Goal: Task Accomplishment & Management: Use online tool/utility

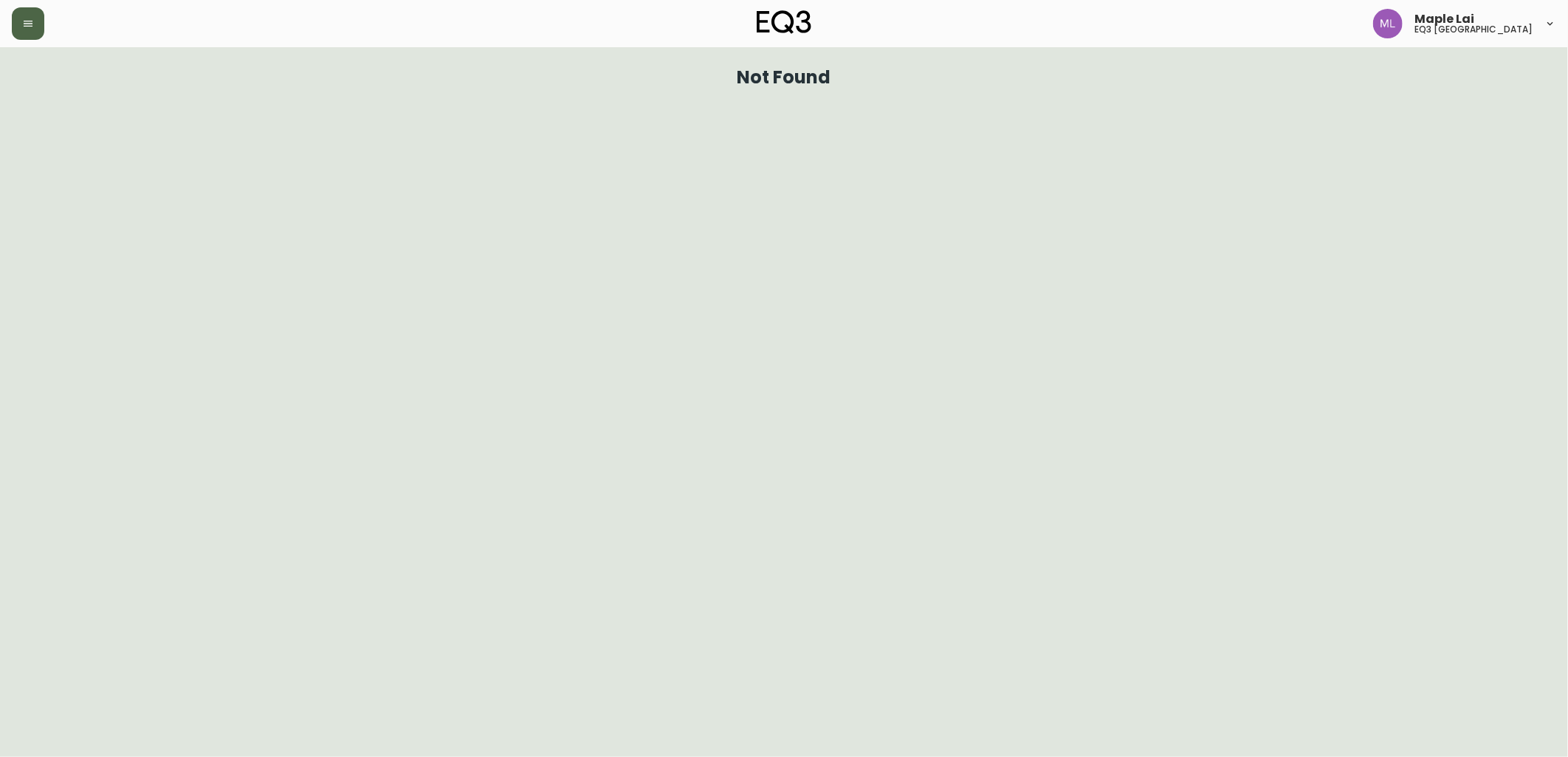
drag, startPoint x: 0, startPoint y: 0, endPoint x: 27, endPoint y: 22, distance: 34.8
click at [27, 22] on icon "button" at bounding box center [28, 24] width 12 height 12
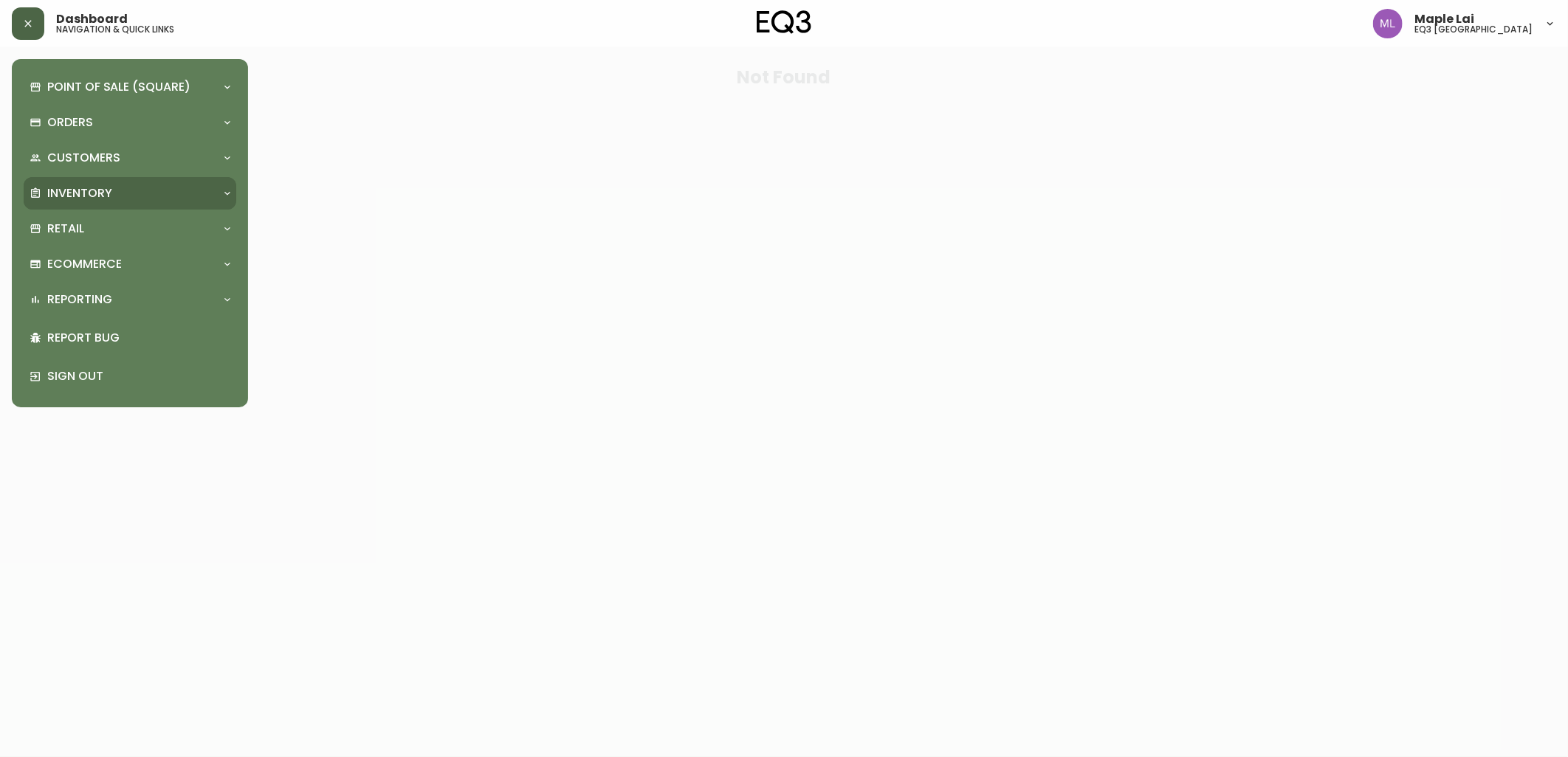
click at [136, 194] on div "Inventory" at bounding box center [122, 193] width 186 height 16
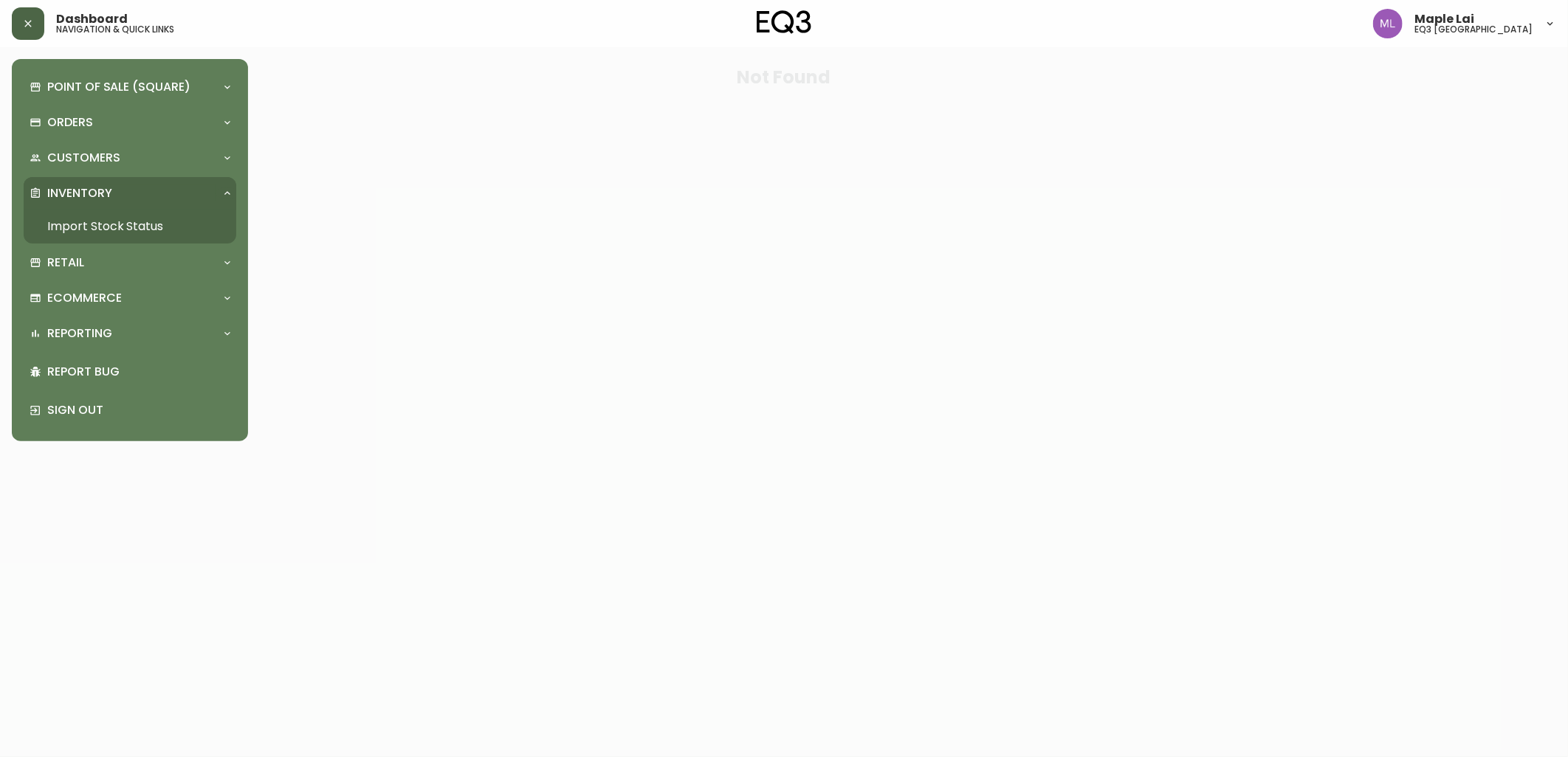
click at [129, 222] on link "Import Stock Status" at bounding box center [130, 227] width 212 height 34
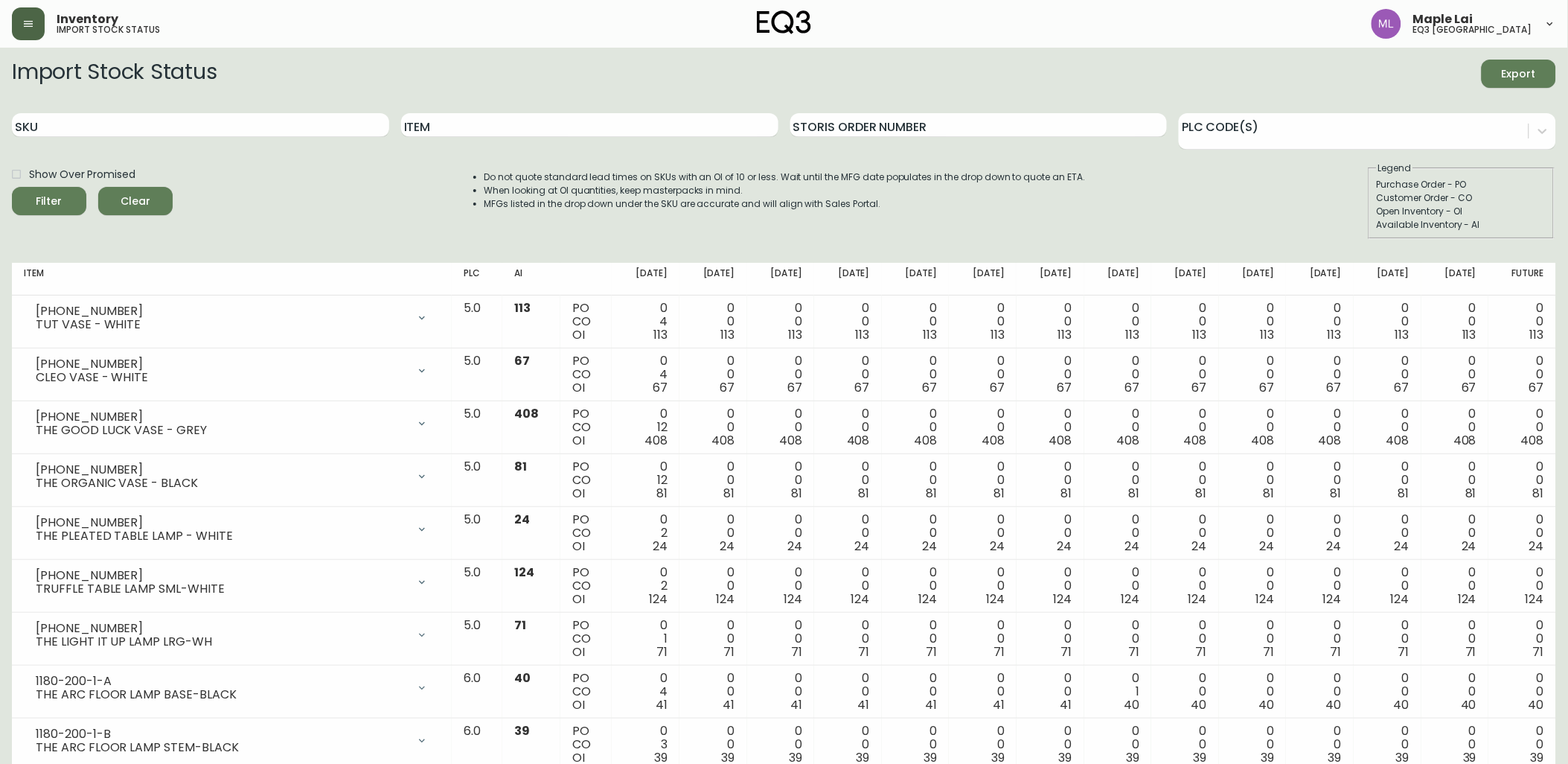
click at [27, 8] on div "Inventory import stock status Maple Lai eq3 [GEOGRAPHIC_DATA]" at bounding box center [784, 23] width 1545 height 48
click at [72, 124] on input "SKU" at bounding box center [200, 125] width 378 height 24
paste input "[PHONE_NUMBER]"
click at [12, 187] on button "Filter" at bounding box center [49, 201] width 74 height 29
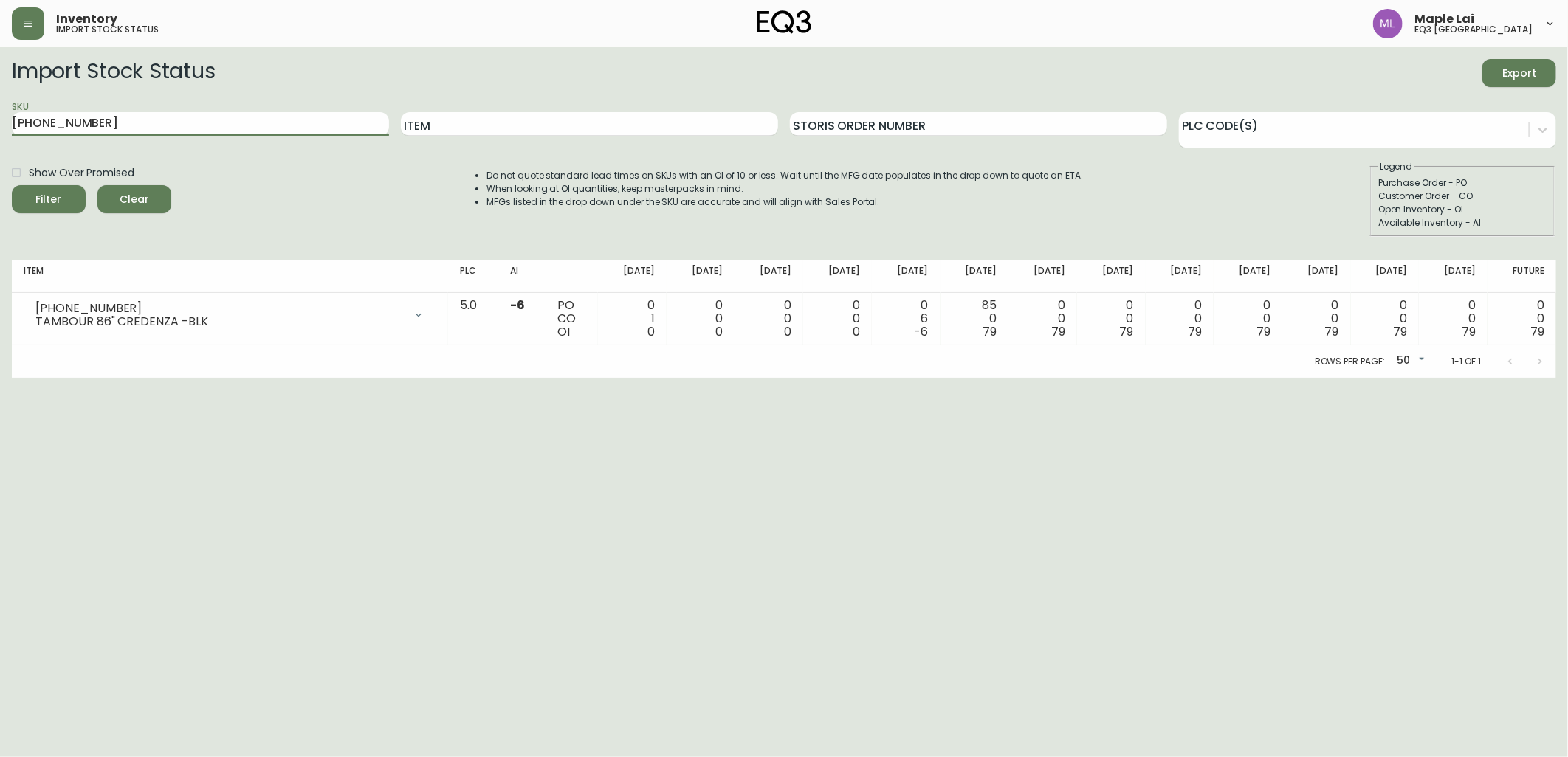
click at [78, 104] on div "SKU [PHONE_NUMBER]" at bounding box center [200, 124] width 377 height 48
drag, startPoint x: 122, startPoint y: 121, endPoint x: 0, endPoint y: 87, distance: 126.6
click at [0, 88] on html "Inventory import stock status Maple Lai eq3 [GEOGRAPHIC_DATA] Import Stock Stat…" at bounding box center [784, 188] width 1568 height 378
paste input "803-0"
click at [12, 185] on button "Filter" at bounding box center [49, 199] width 74 height 28
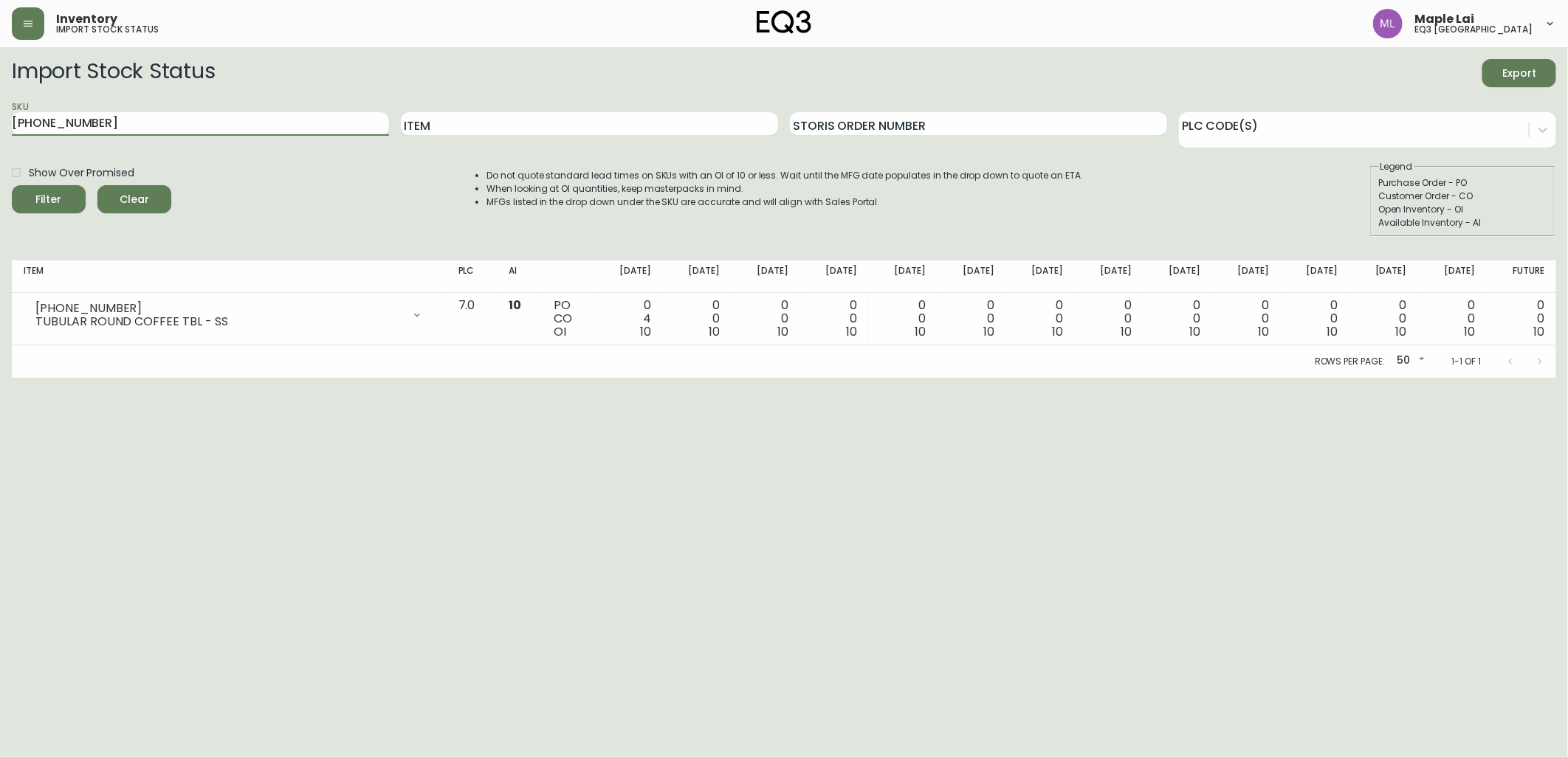
drag, startPoint x: 176, startPoint y: 125, endPoint x: 0, endPoint y: 122, distance: 176.0
click at [0, 123] on html "Inventory import stock status Maple Lai eq3 [GEOGRAPHIC_DATA] Import Stock Stat…" at bounding box center [784, 188] width 1568 height 378
paste input "[PHONE_NUMBER]"
type input "[PHONE_NUMBER]"
click at [12, 185] on button "Filter" at bounding box center [49, 199] width 74 height 28
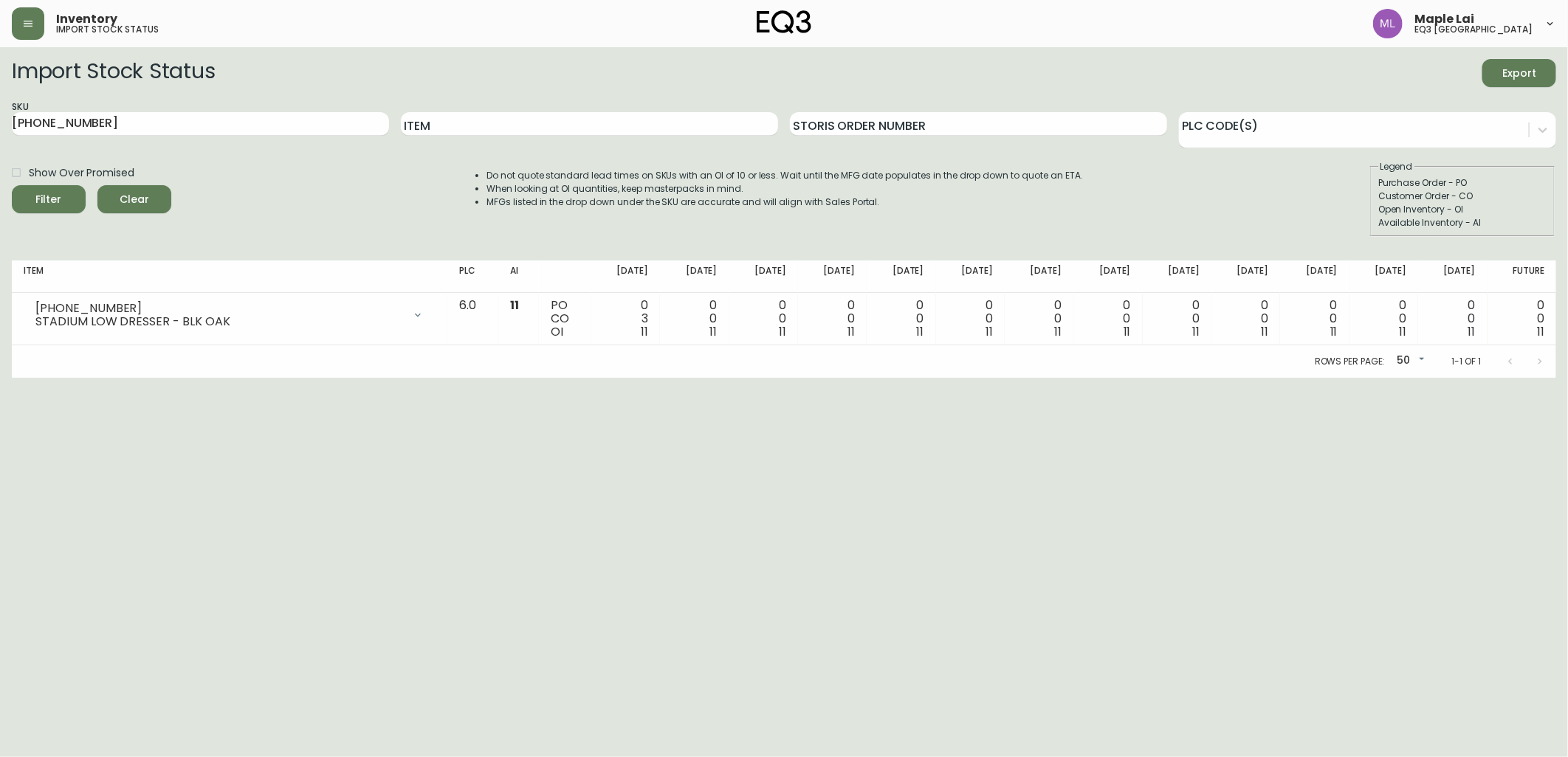
drag, startPoint x: 46, startPoint y: 110, endPoint x: 0, endPoint y: 112, distance: 46.0
click at [0, 112] on html "Inventory import stock status Maple Lai eq3 [GEOGRAPHIC_DATA] Import Stock Stat…" at bounding box center [784, 188] width 1568 height 378
drag, startPoint x: 237, startPoint y: 116, endPoint x: 0, endPoint y: 108, distance: 237.1
click at [0, 109] on html "Inventory import stock status Maple Lai eq3 [GEOGRAPHIC_DATA] Import Stock Stat…" at bounding box center [784, 188] width 1568 height 378
click at [632, 129] on input "Item" at bounding box center [589, 124] width 377 height 24
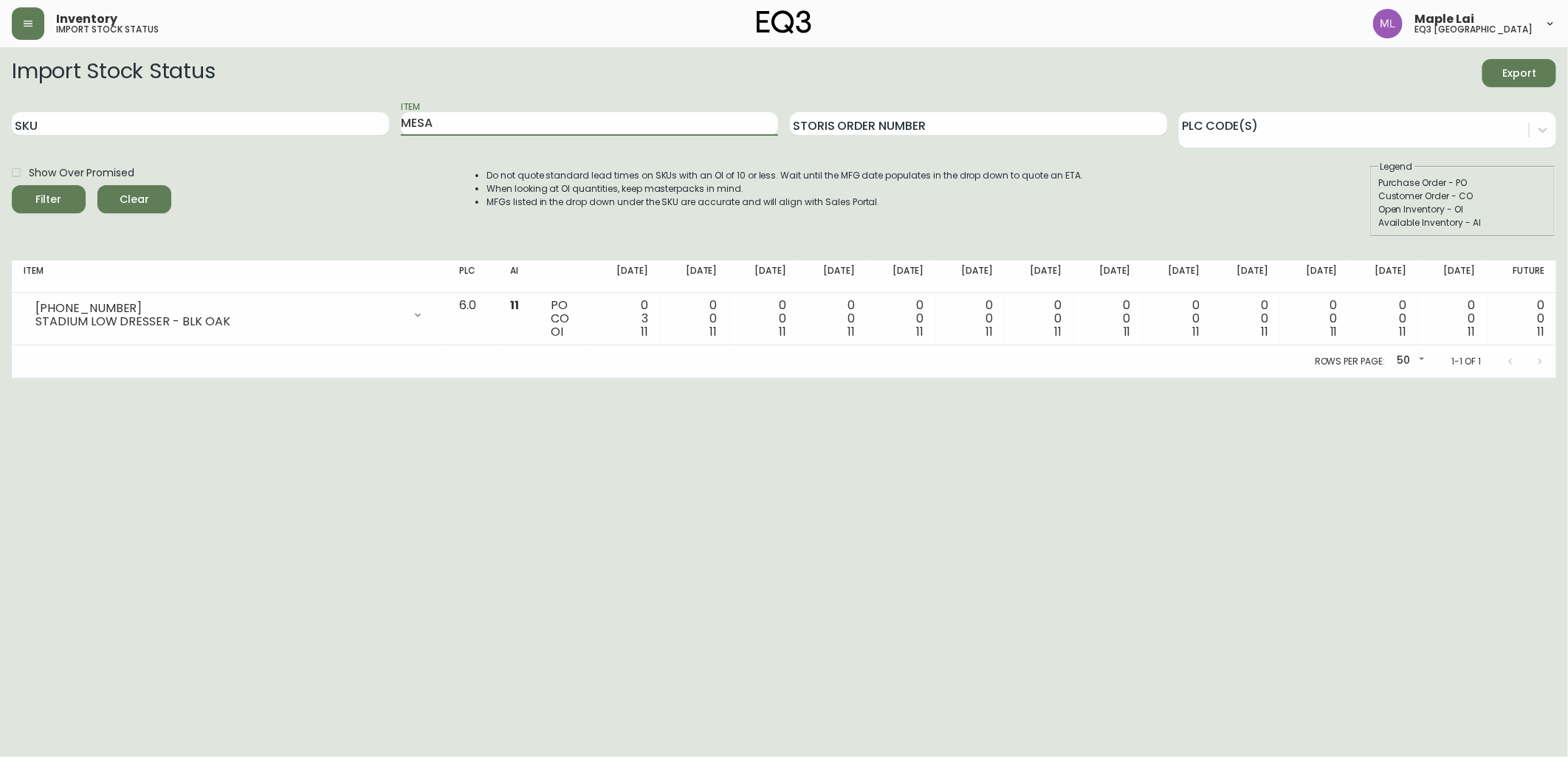
type input "MESA"
click at [12, 185] on button "Filter" at bounding box center [49, 199] width 74 height 28
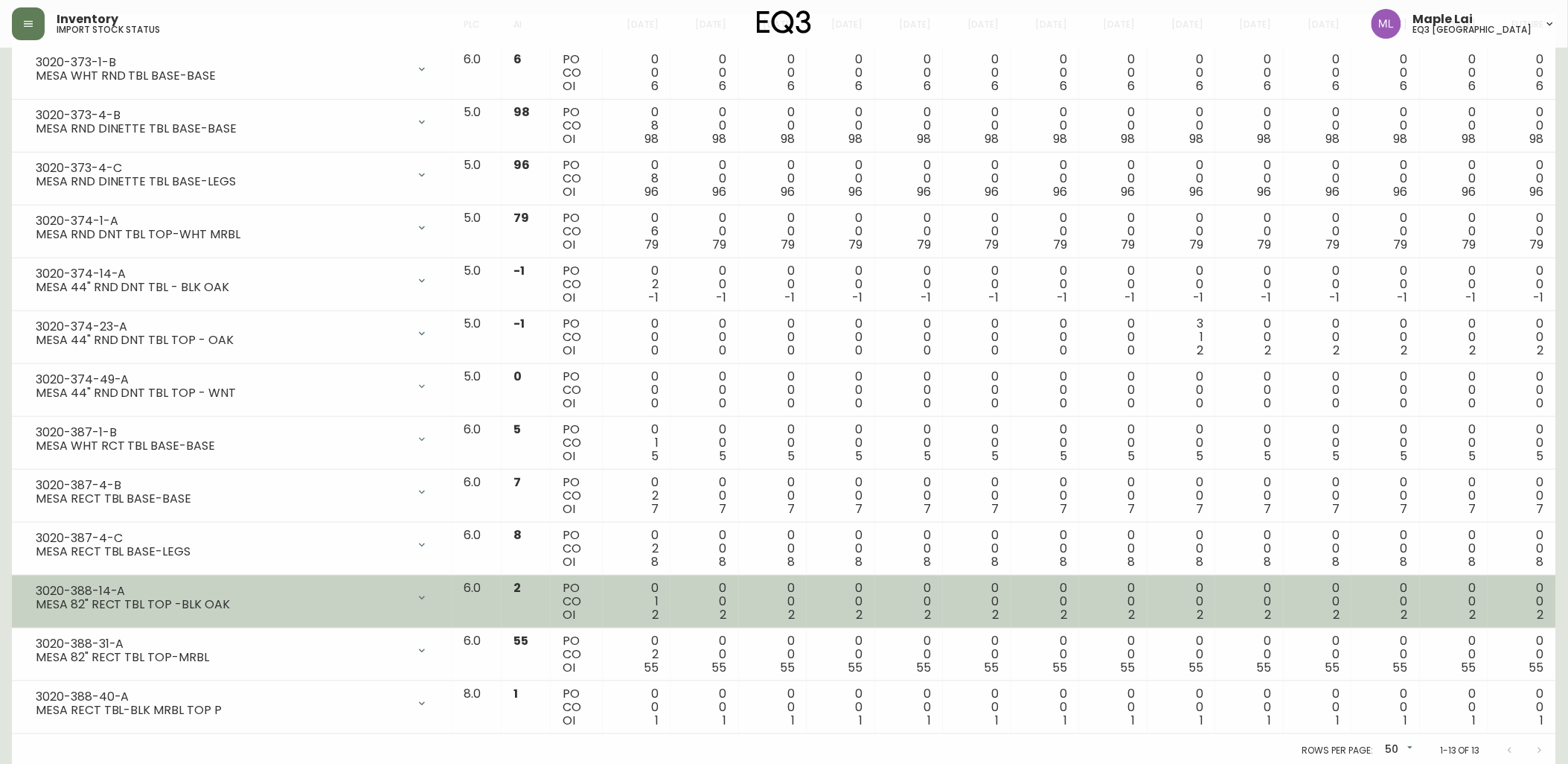
scroll to position [251, 0]
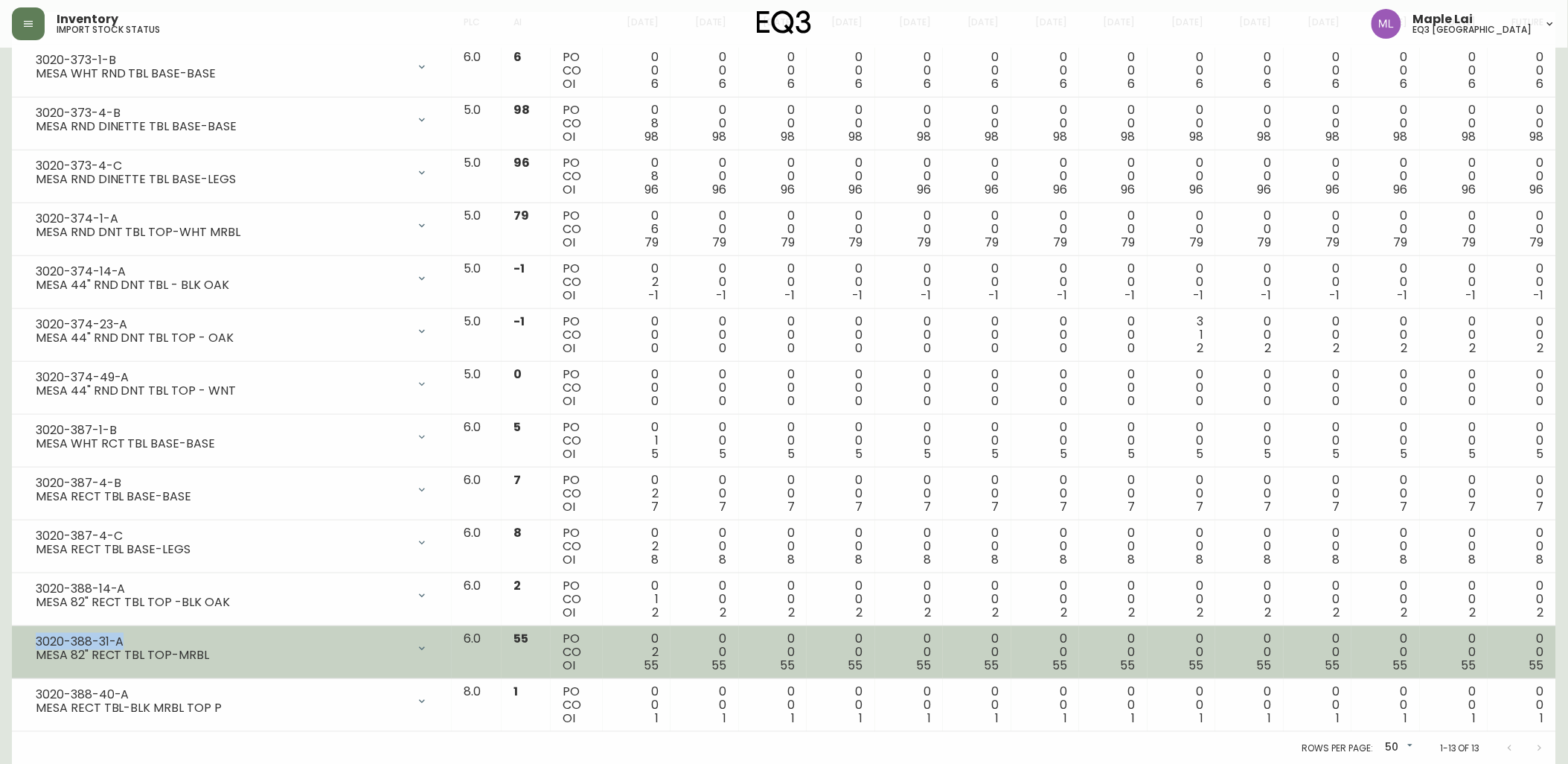
drag, startPoint x: 124, startPoint y: 641, endPoint x: 25, endPoint y: 637, distance: 99.1
click at [25, 637] on div "3020-388-31-A MESA 82" RECT TBL TOP-MRBL" at bounding box center [232, 648] width 416 height 33
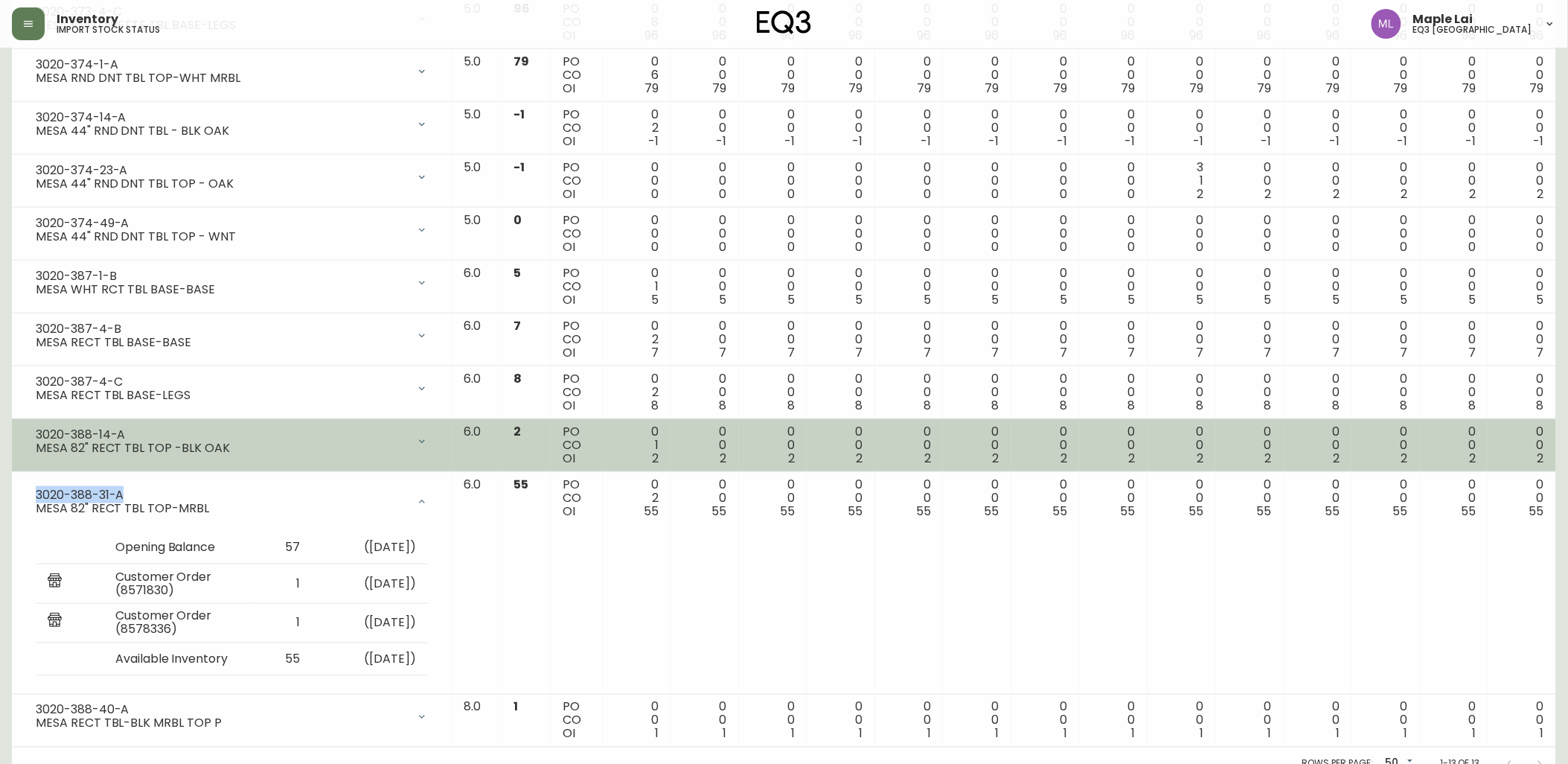
scroll to position [421, 0]
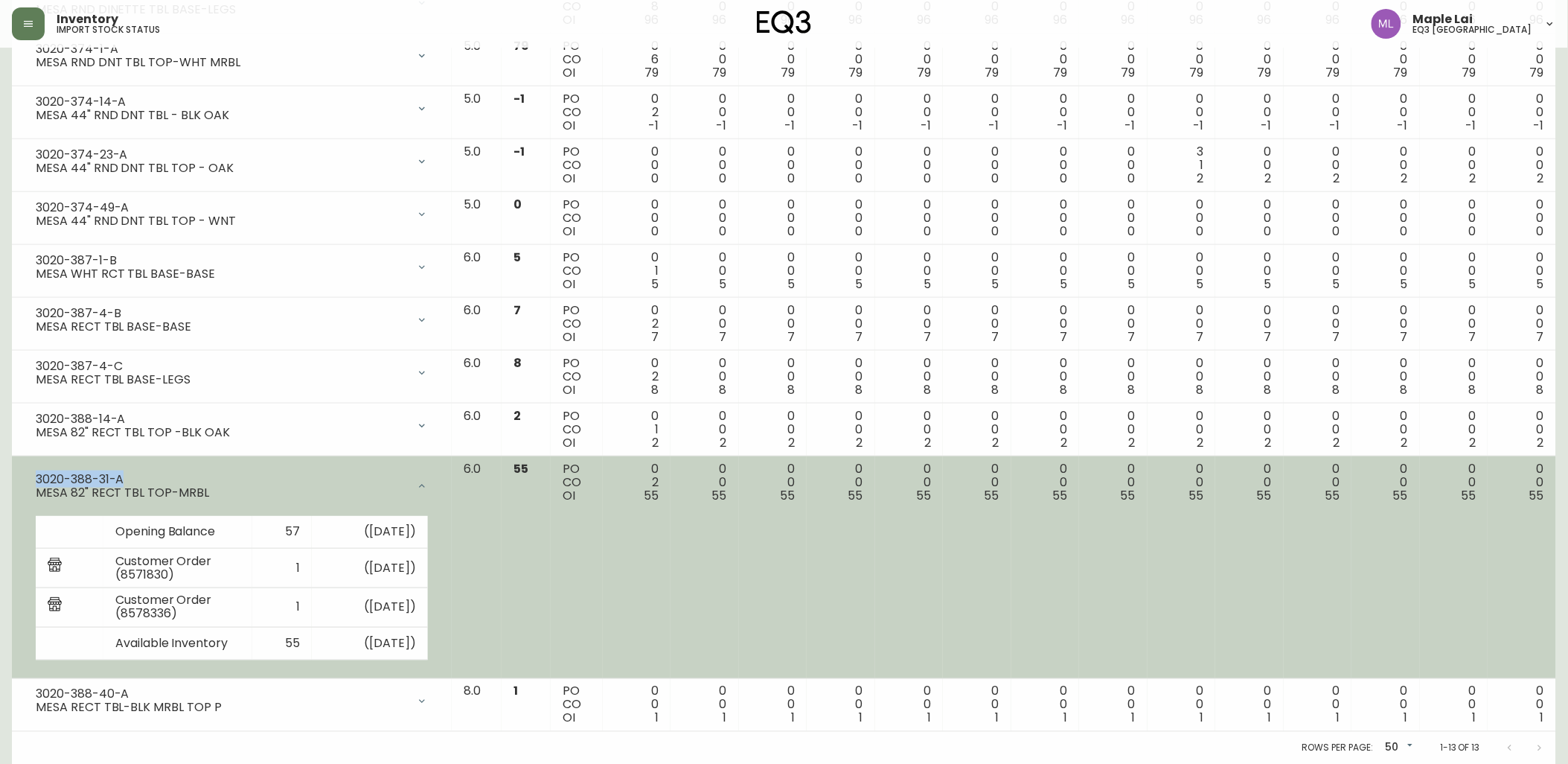
click at [428, 481] on icon at bounding box center [422, 487] width 12 height 12
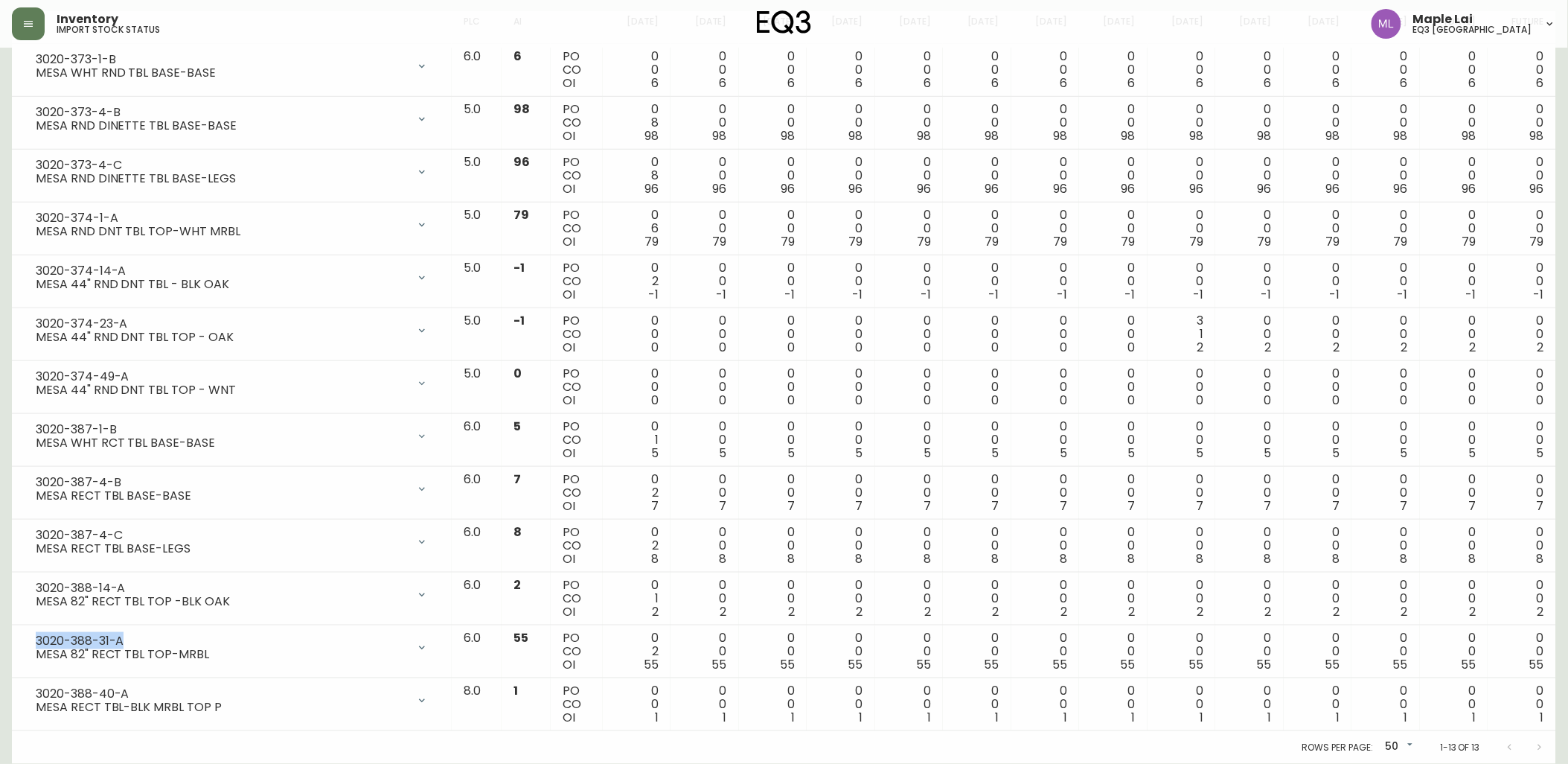
scroll to position [251, 0]
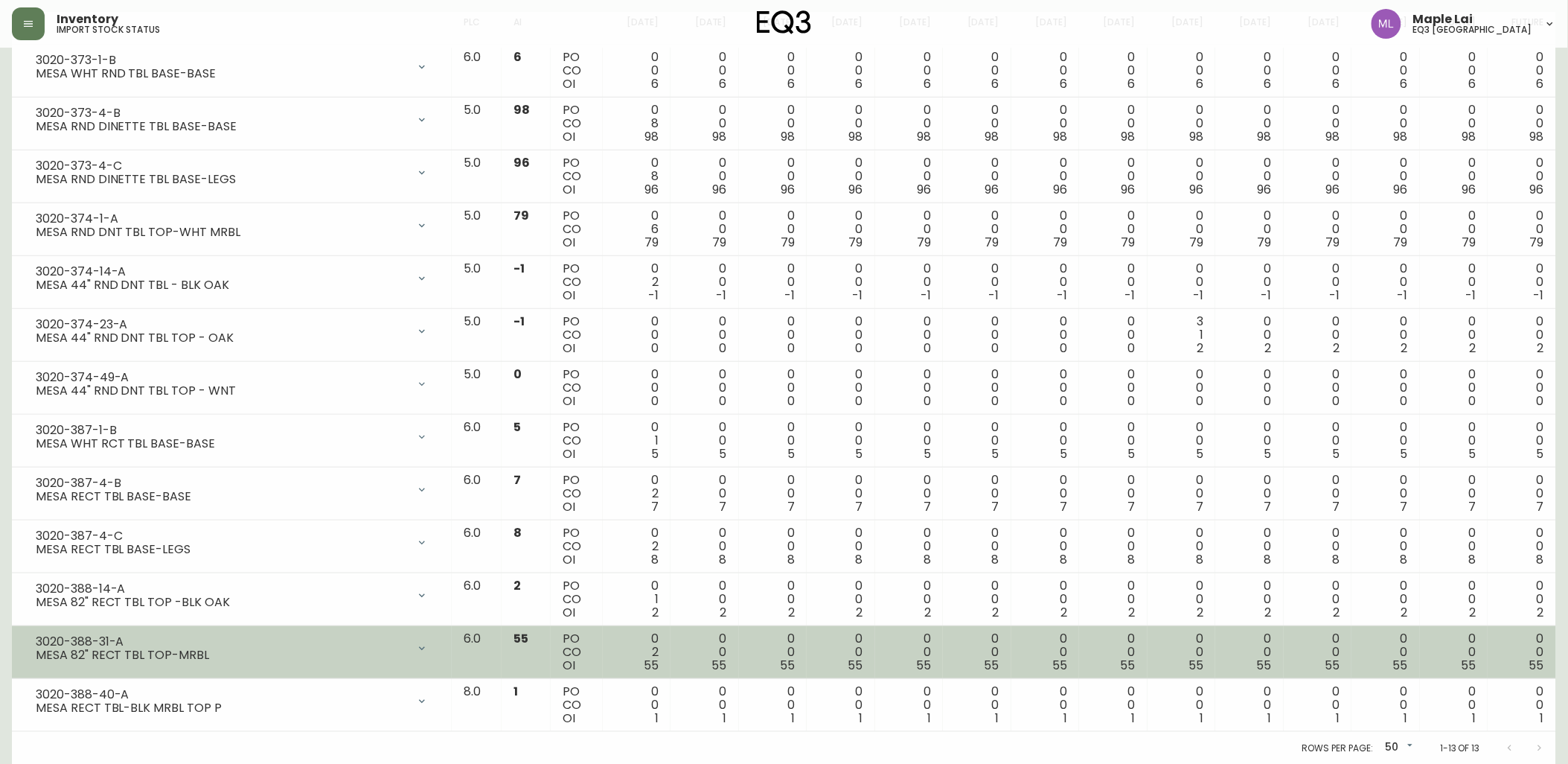
click at [227, 659] on div "MESA 82" RECT TBL TOP-MRBL" at bounding box center [221, 655] width 371 height 14
drag, startPoint x: 132, startPoint y: 637, endPoint x: 31, endPoint y: 634, distance: 101.0
click at [31, 634] on div "3020-388-31-A MESA 82" RECT TBL TOP-MRBL" at bounding box center [232, 648] width 416 height 33
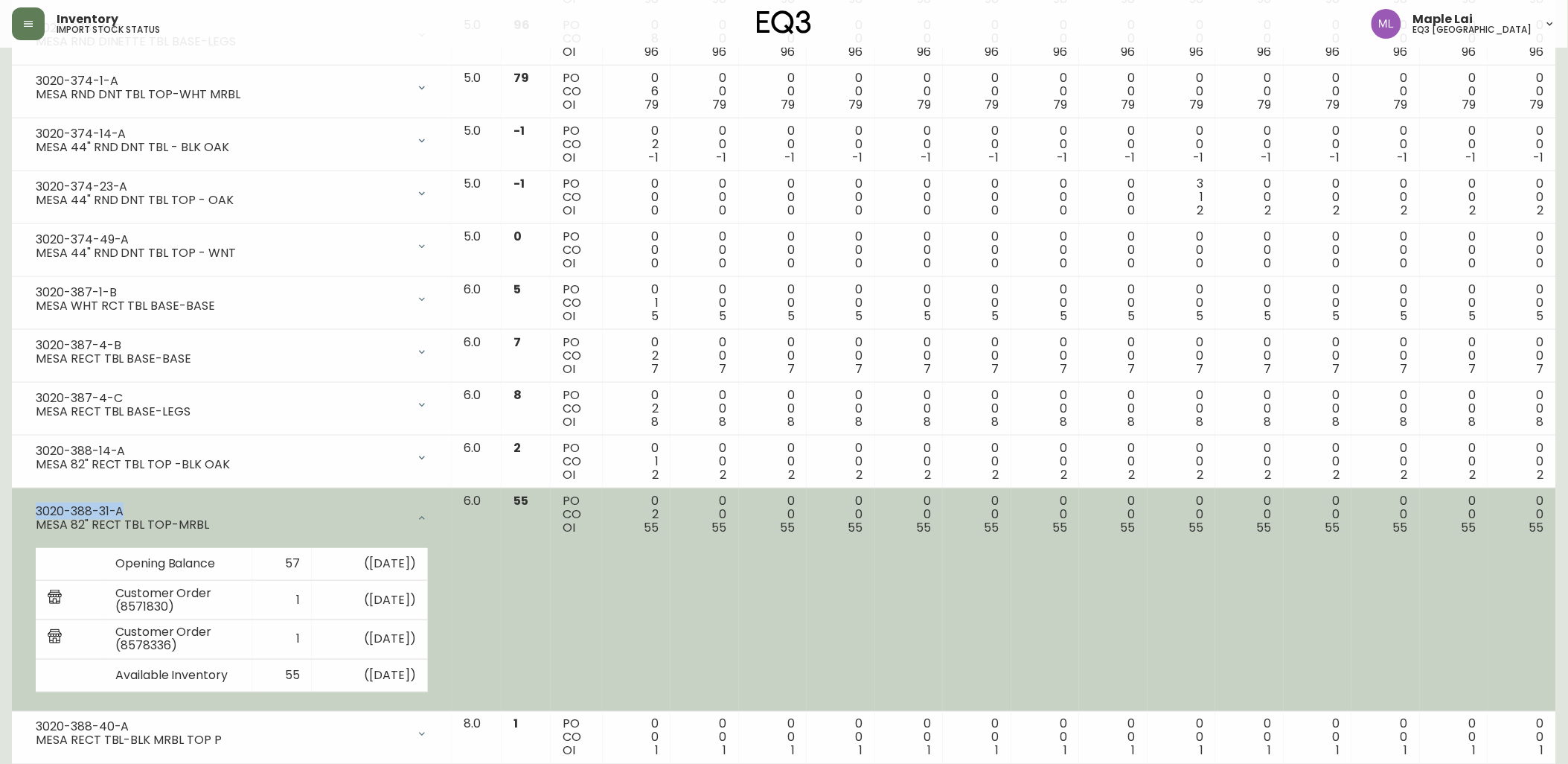
scroll to position [421, 0]
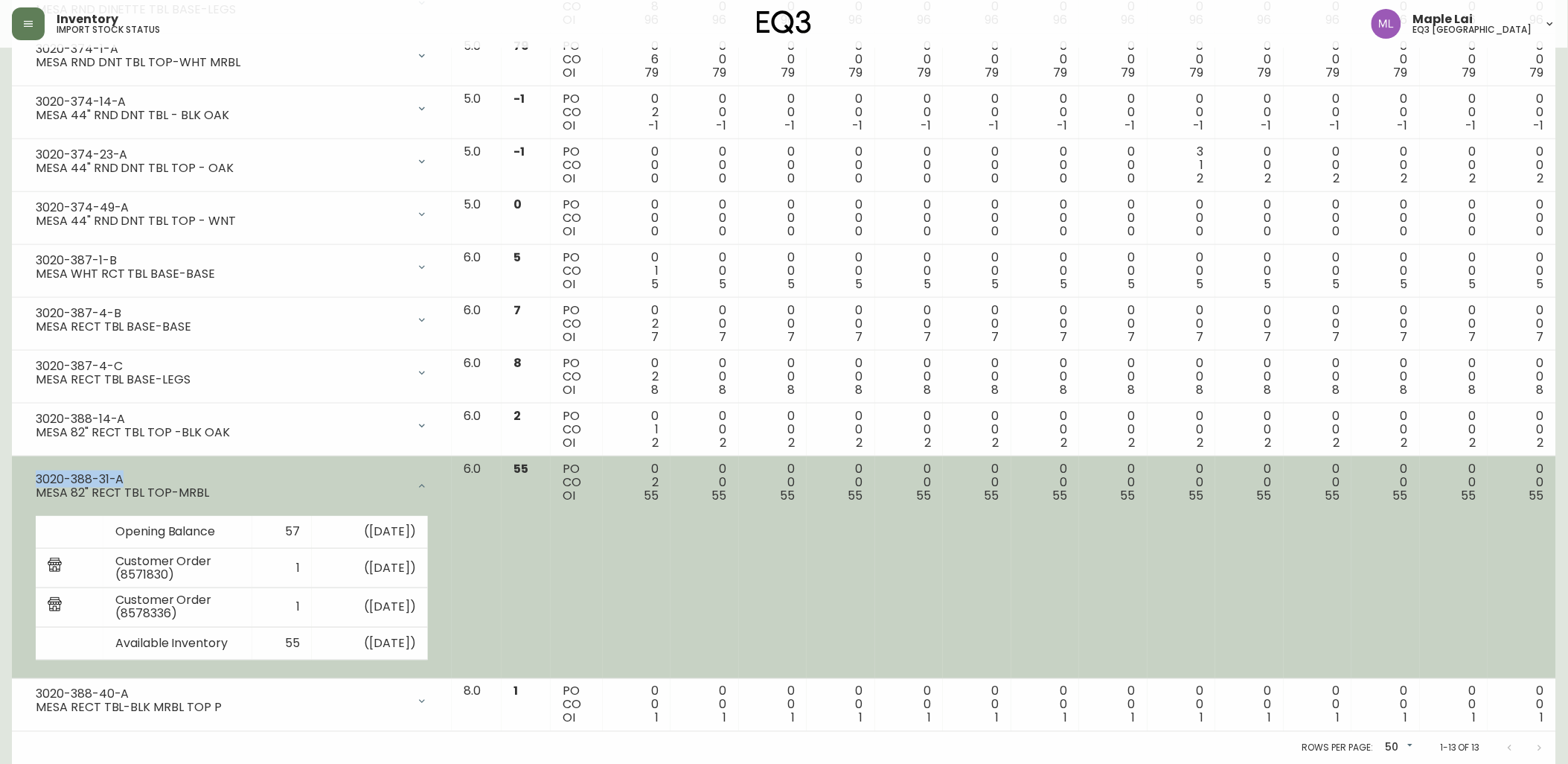
copy div "3020-388-31-A"
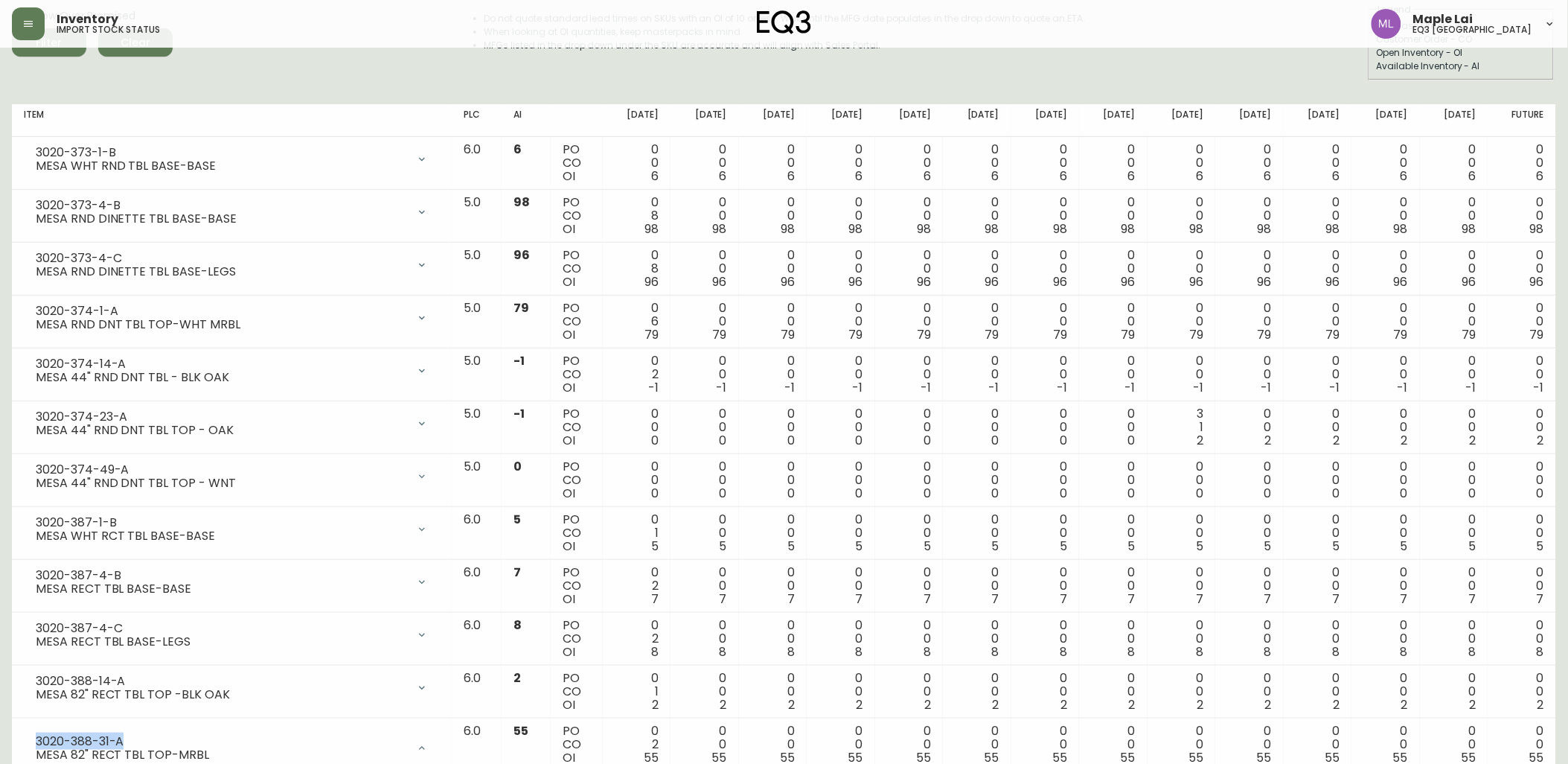
scroll to position [0, 0]
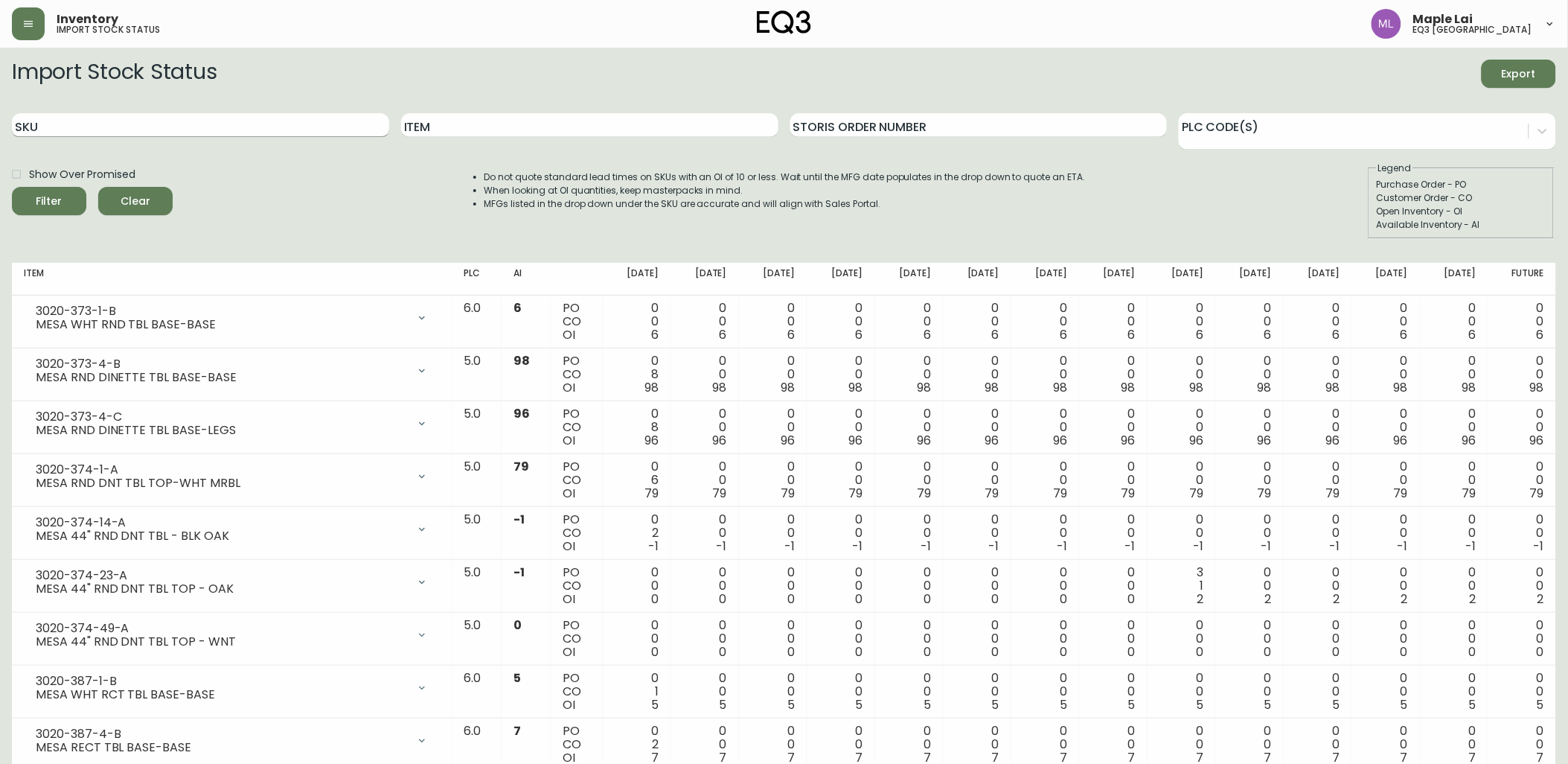
click at [167, 124] on input "SKU" at bounding box center [200, 125] width 378 height 24
paste input "30324-71-748A0K"
click at [12, 187] on button "Filter" at bounding box center [49, 201] width 74 height 29
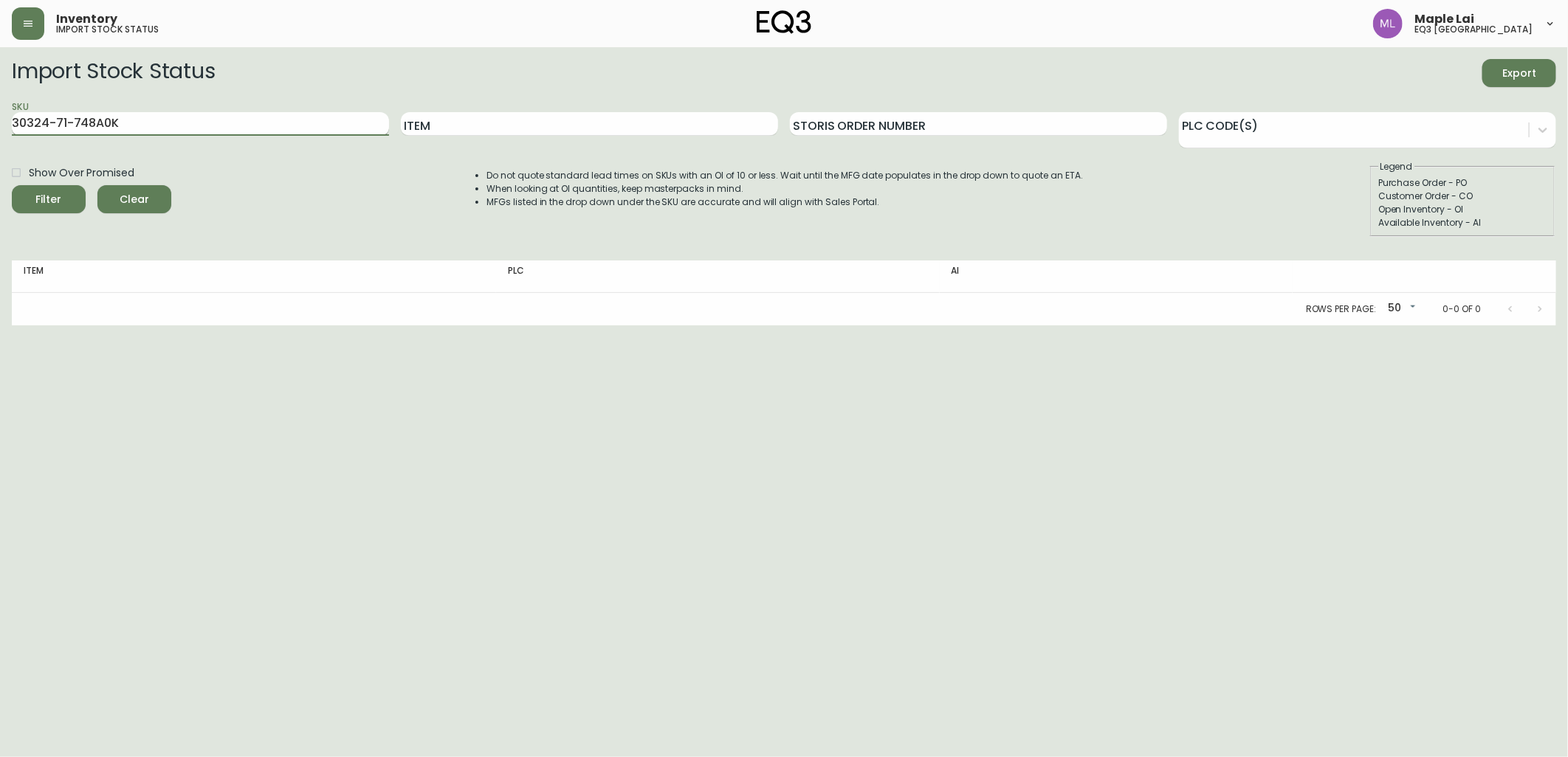
drag, startPoint x: 163, startPoint y: 111, endPoint x: 67, endPoint y: 119, distance: 96.3
click at [67, 119] on input "30324-71-748A0K" at bounding box center [200, 124] width 377 height 24
click at [12, 185] on button "Filter" at bounding box center [49, 199] width 74 height 28
drag, startPoint x: 82, startPoint y: 116, endPoint x: -3, endPoint y: 111, distance: 85.1
click at [0, 111] on html "Inventory import stock status Maple Lai eq3 [GEOGRAPHIC_DATA] Import Stock Stat…" at bounding box center [784, 163] width 1568 height 325
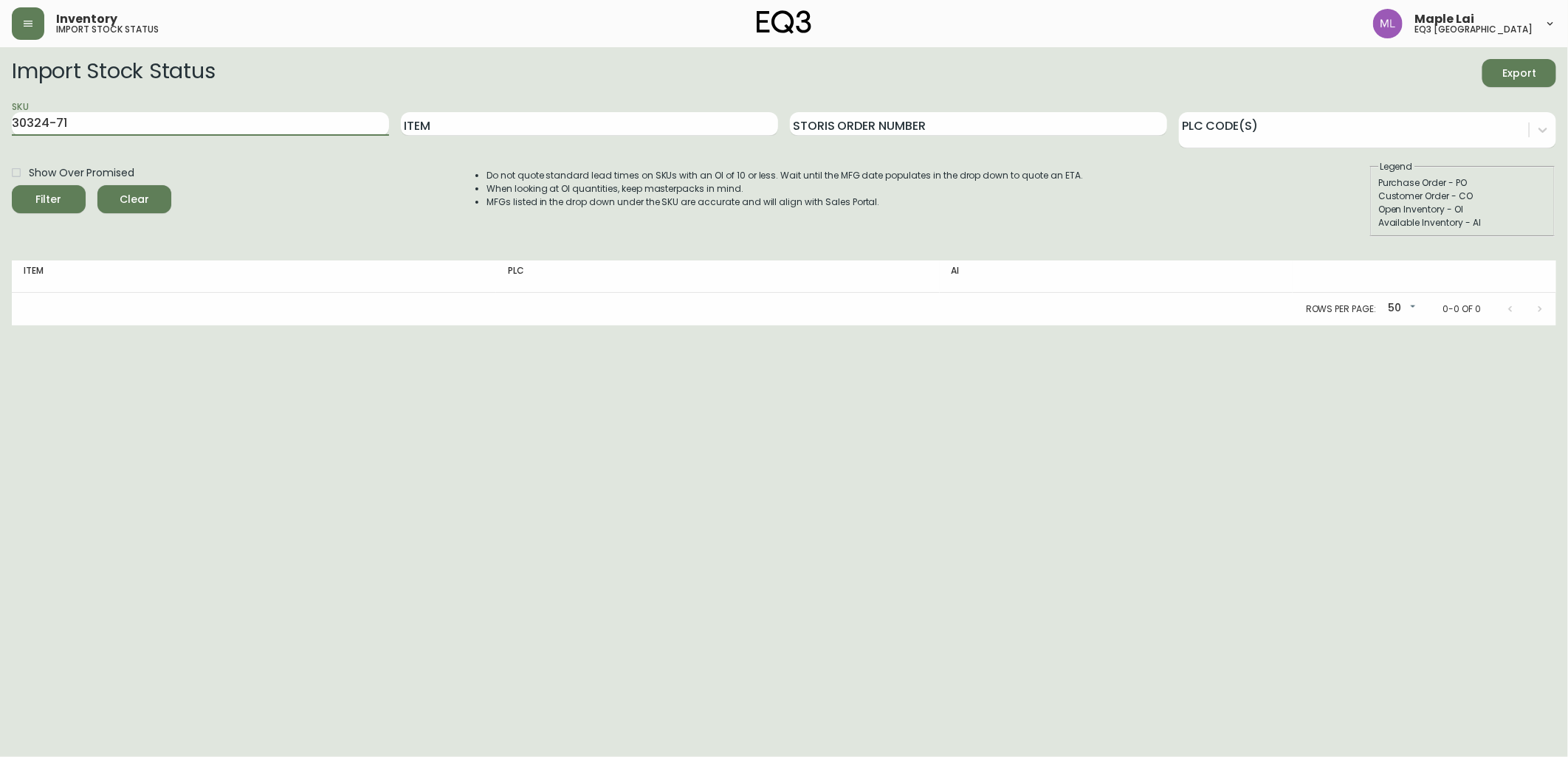
paste input "190-7718-"
type input "[PHONE_NUMBER]"
click at [12, 185] on button "Filter" at bounding box center [49, 199] width 74 height 28
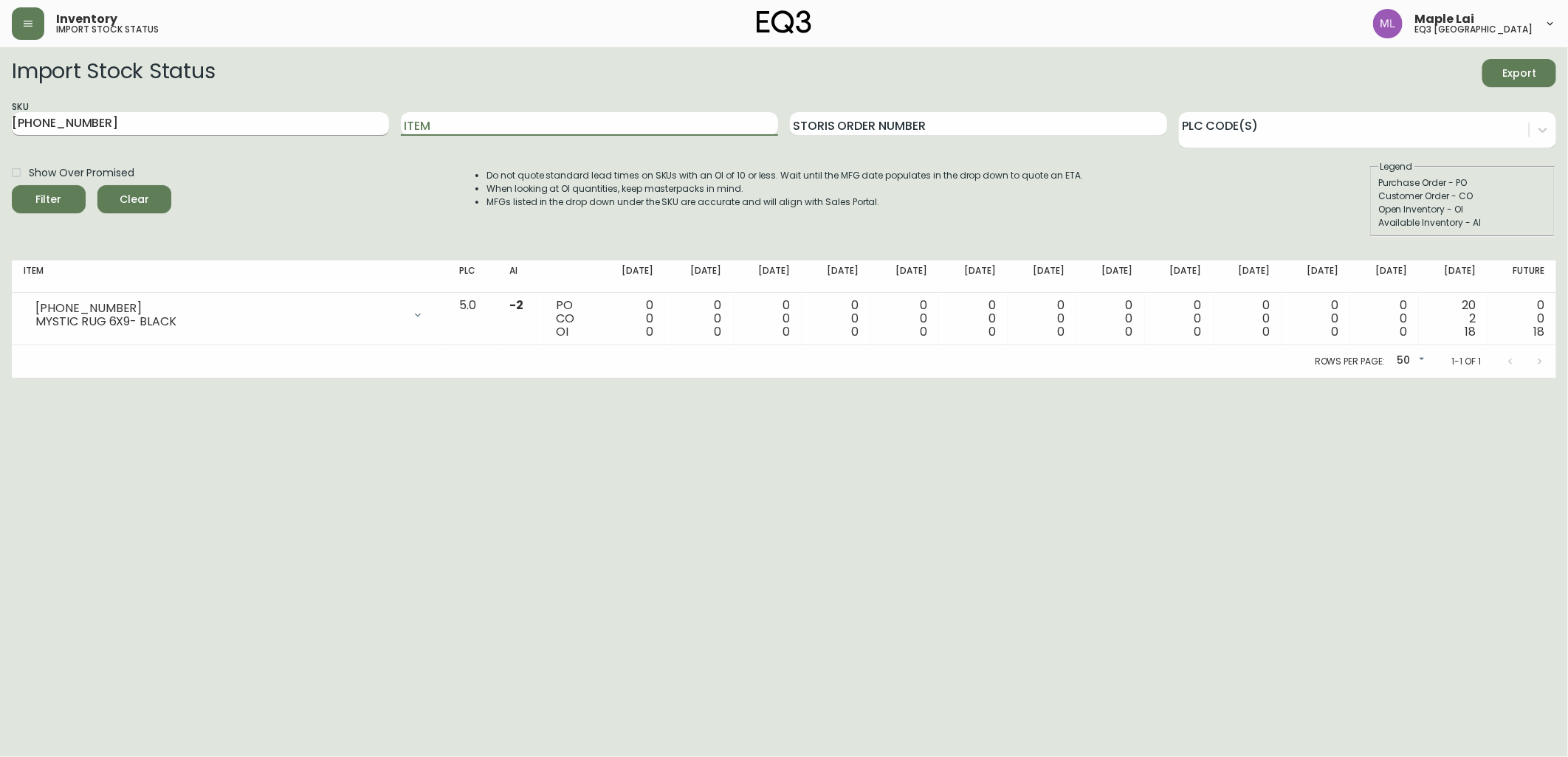
drag, startPoint x: 446, startPoint y: 125, endPoint x: 330, endPoint y: 124, distance: 116.0
click at [397, 122] on div "SKU [PHONE_NUMBER] Item Storis Order Number PLC Code(s)" at bounding box center [784, 124] width 1544 height 48
drag, startPoint x: 248, startPoint y: 124, endPoint x: 0, endPoint y: 122, distance: 248.0
click at [0, 122] on html "Inventory import stock status Maple Lai eq3 [GEOGRAPHIC_DATA] Import Stock Stat…" at bounding box center [784, 188] width 1568 height 378
click at [601, 120] on input "Item" at bounding box center [589, 124] width 377 height 24
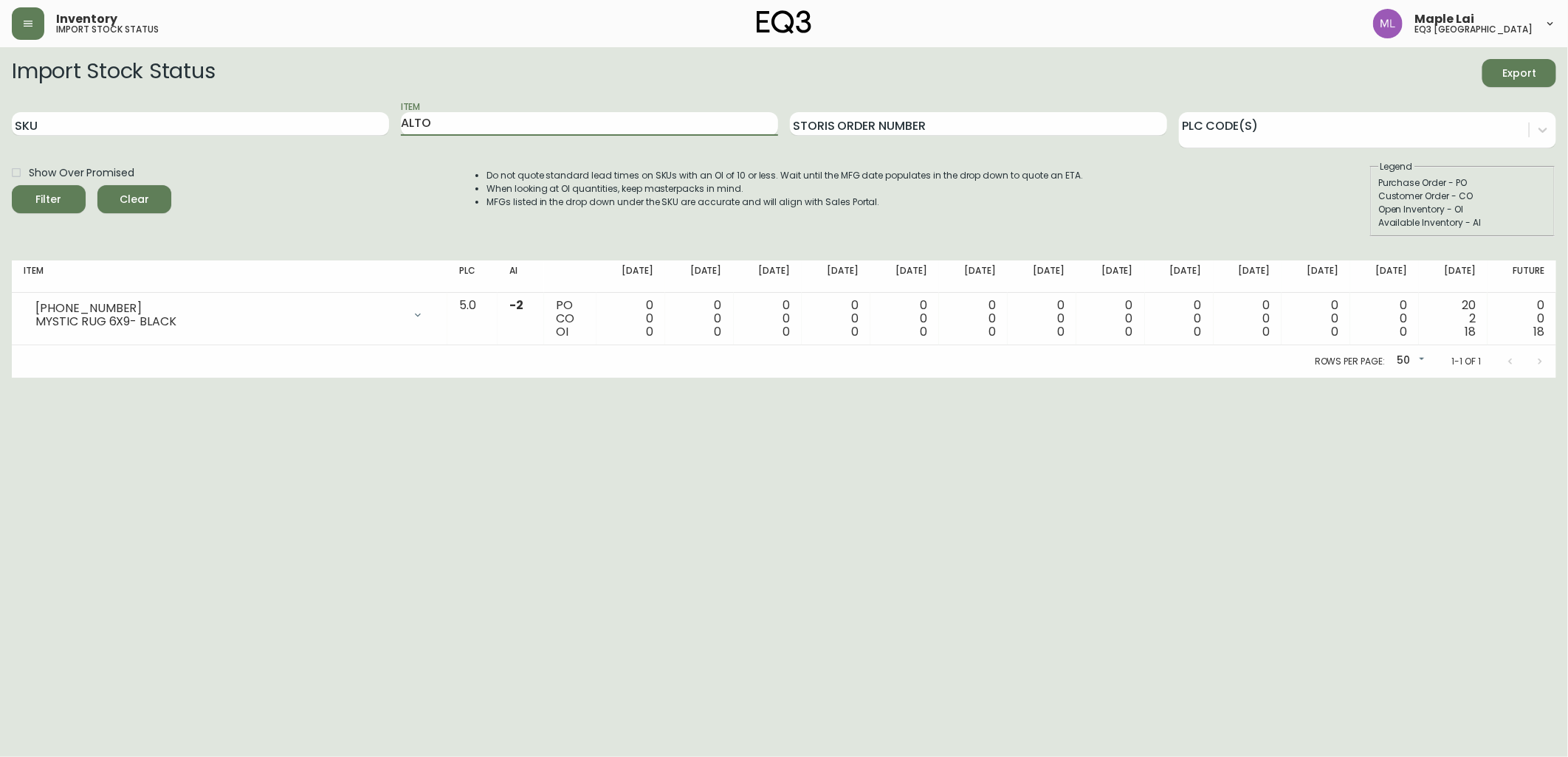
type input "ALTO"
click at [12, 185] on button "Filter" at bounding box center [49, 199] width 74 height 28
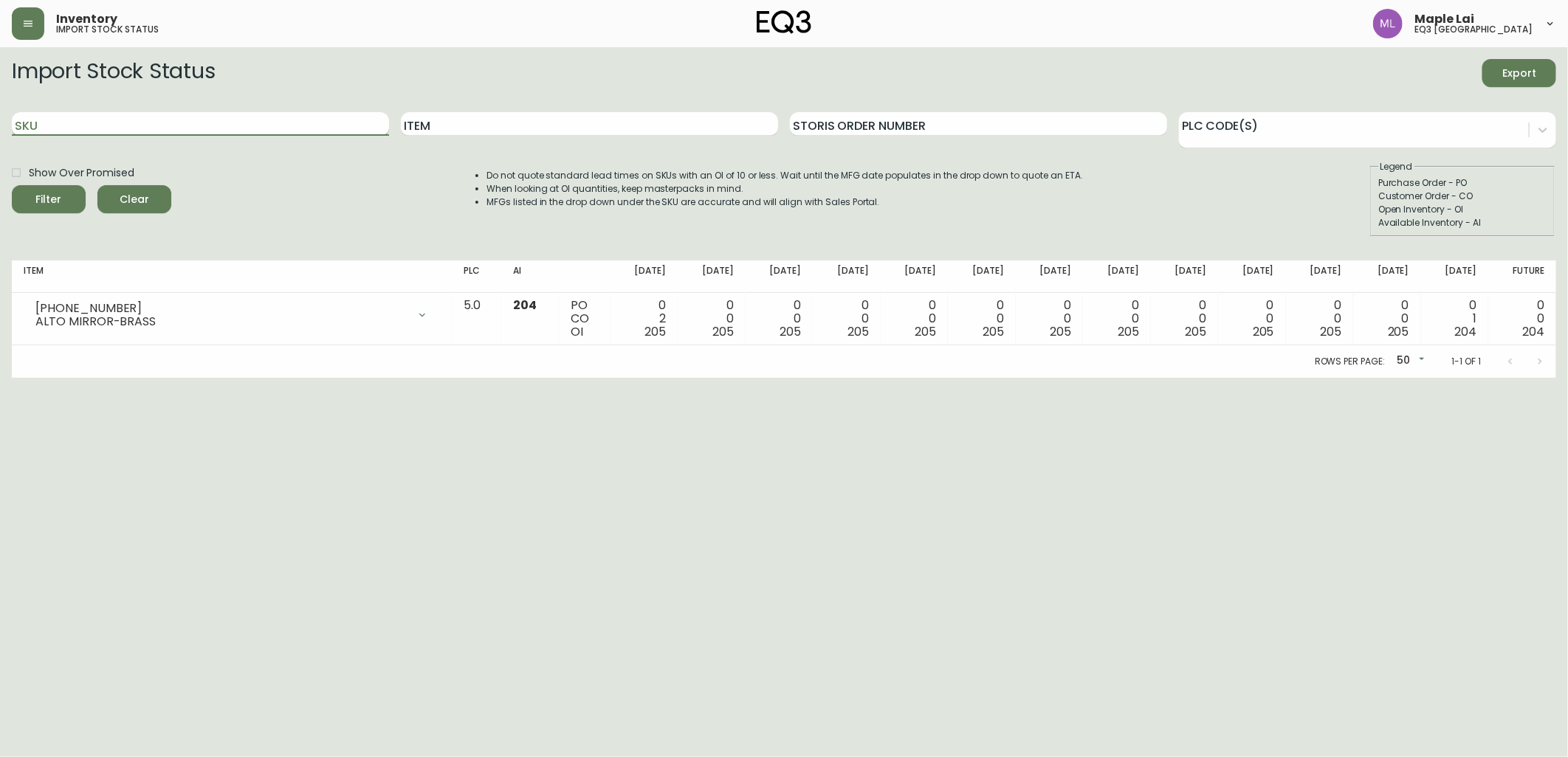
click at [86, 123] on input "SKU" at bounding box center [200, 124] width 377 height 24
paste input "[PHONE_NUMBER]"
type input "[PHONE_NUMBER]"
click at [12, 185] on button "Filter" at bounding box center [49, 199] width 74 height 28
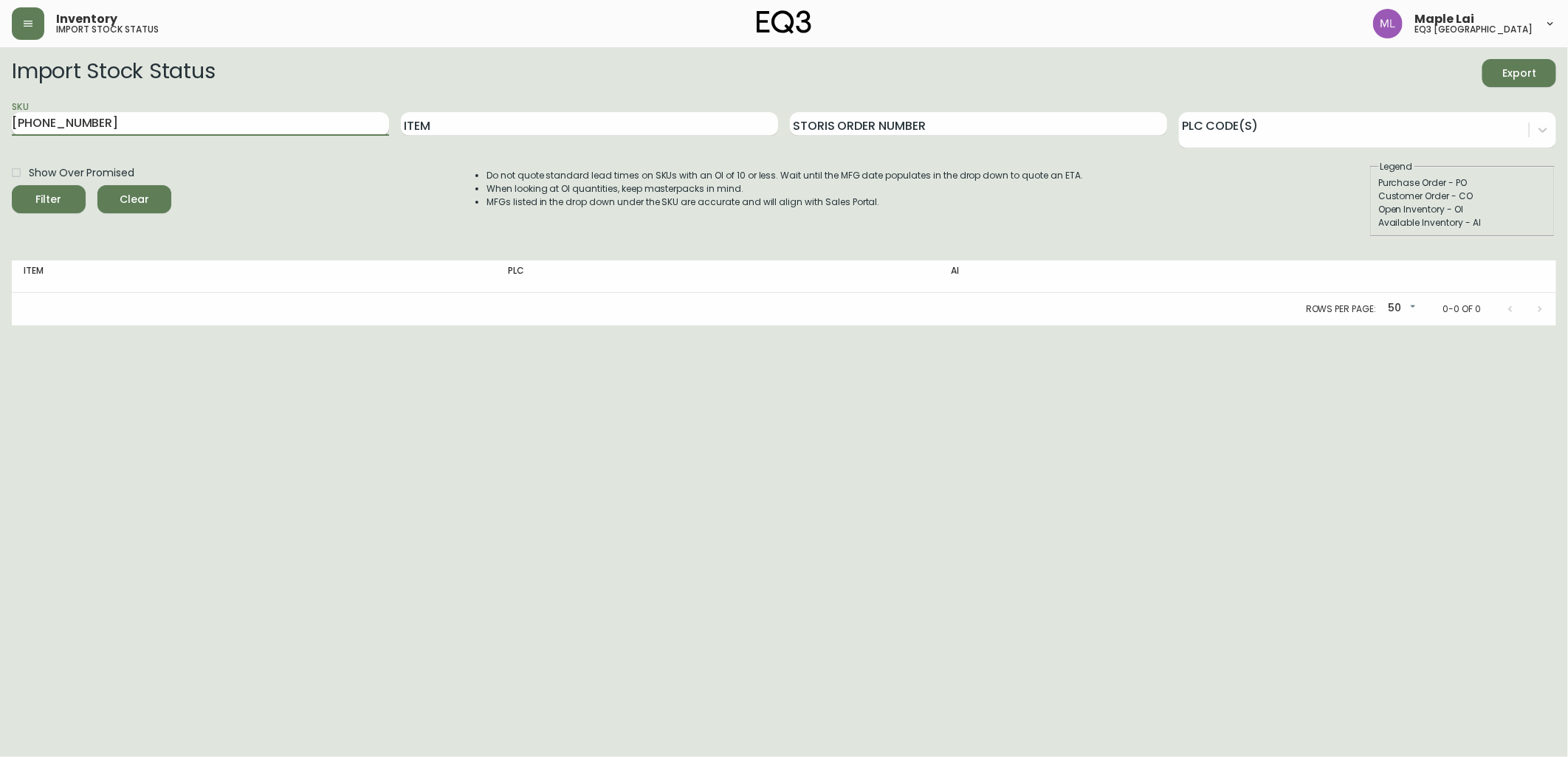
click at [115, 121] on input "[PHONE_NUMBER]" at bounding box center [200, 124] width 377 height 24
click at [12, 185] on button "Filter" at bounding box center [49, 199] width 74 height 28
drag, startPoint x: 189, startPoint y: 123, endPoint x: 0, endPoint y: 125, distance: 189.0
click at [0, 128] on html "Inventory import stock status Maple Lai eq3 [GEOGRAPHIC_DATA] Import Stock Stat…" at bounding box center [784, 163] width 1568 height 325
click at [478, 122] on input "Item" at bounding box center [589, 124] width 377 height 24
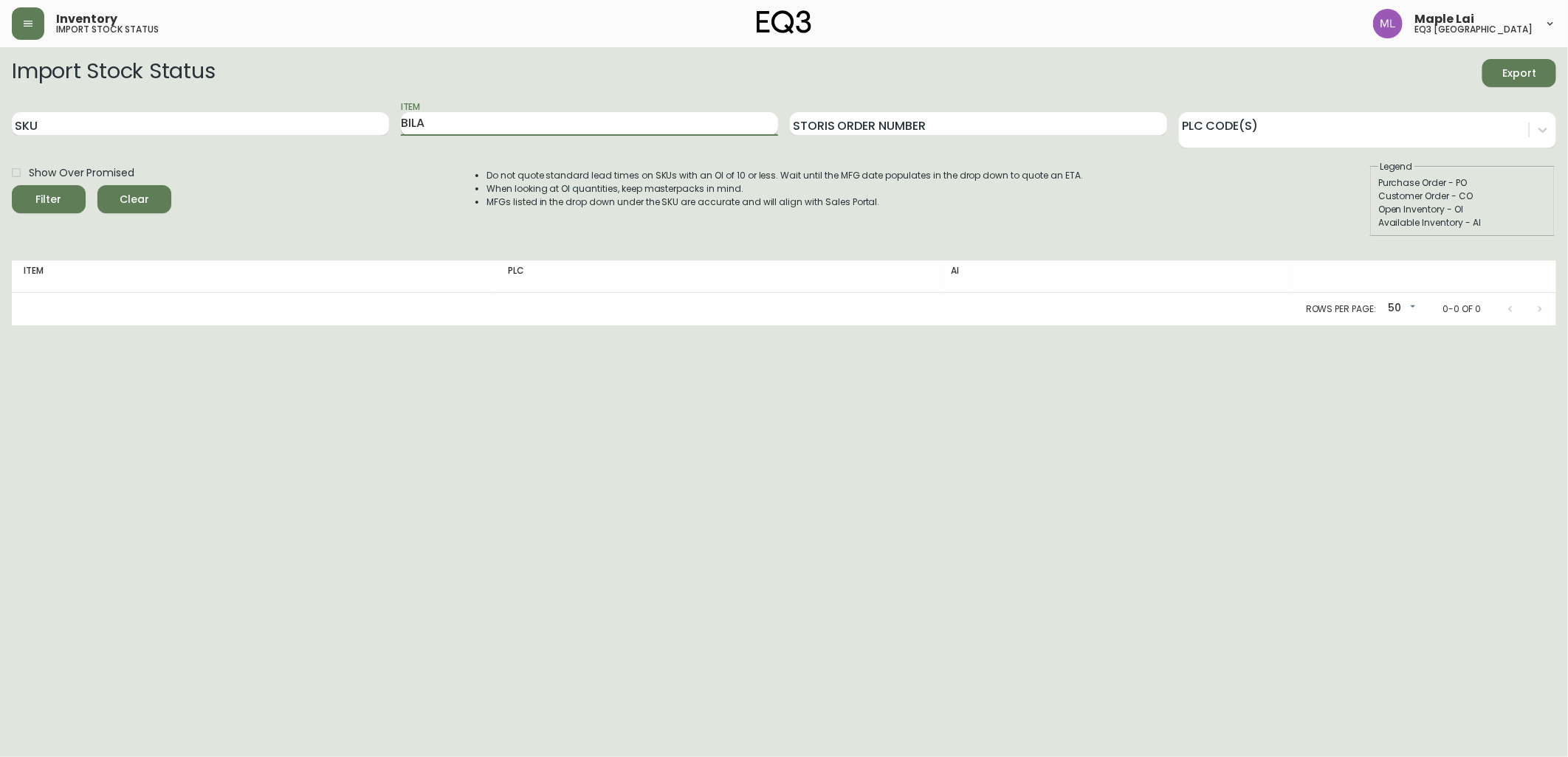
type input "BILA"
click at [12, 185] on button "Filter" at bounding box center [49, 199] width 74 height 28
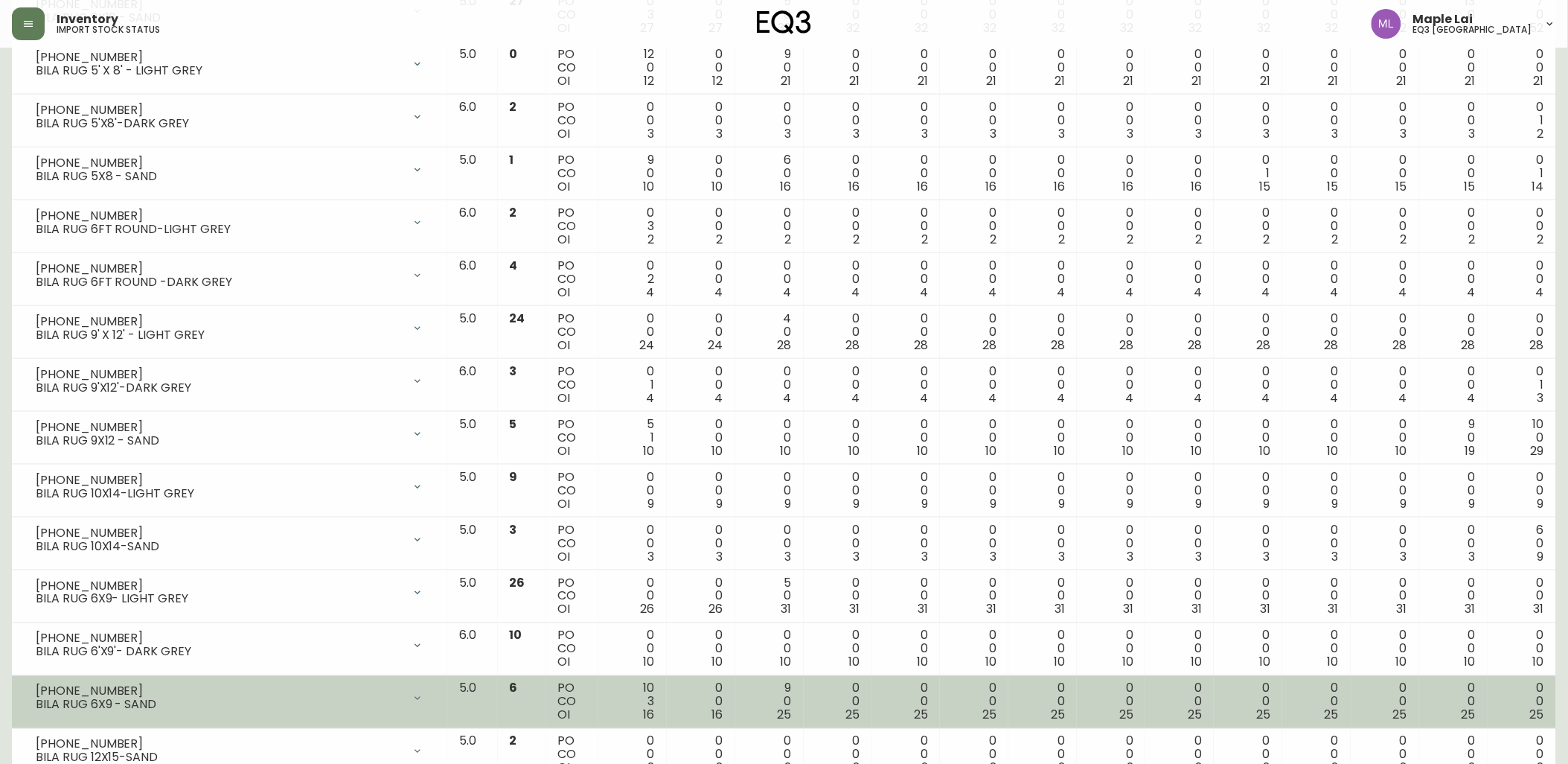
scroll to position [373, 0]
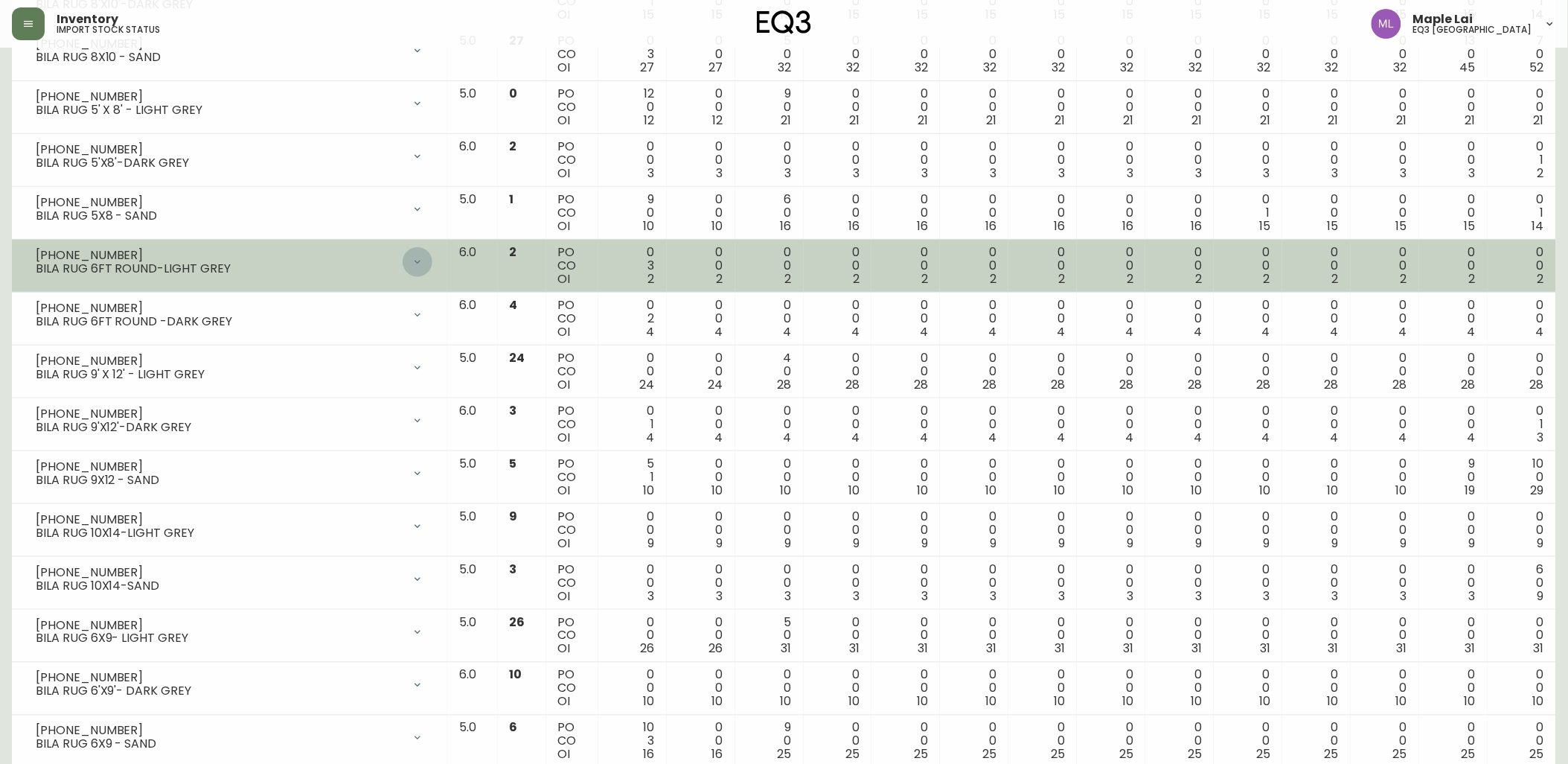
click at [423, 258] on icon at bounding box center [417, 262] width 12 height 12
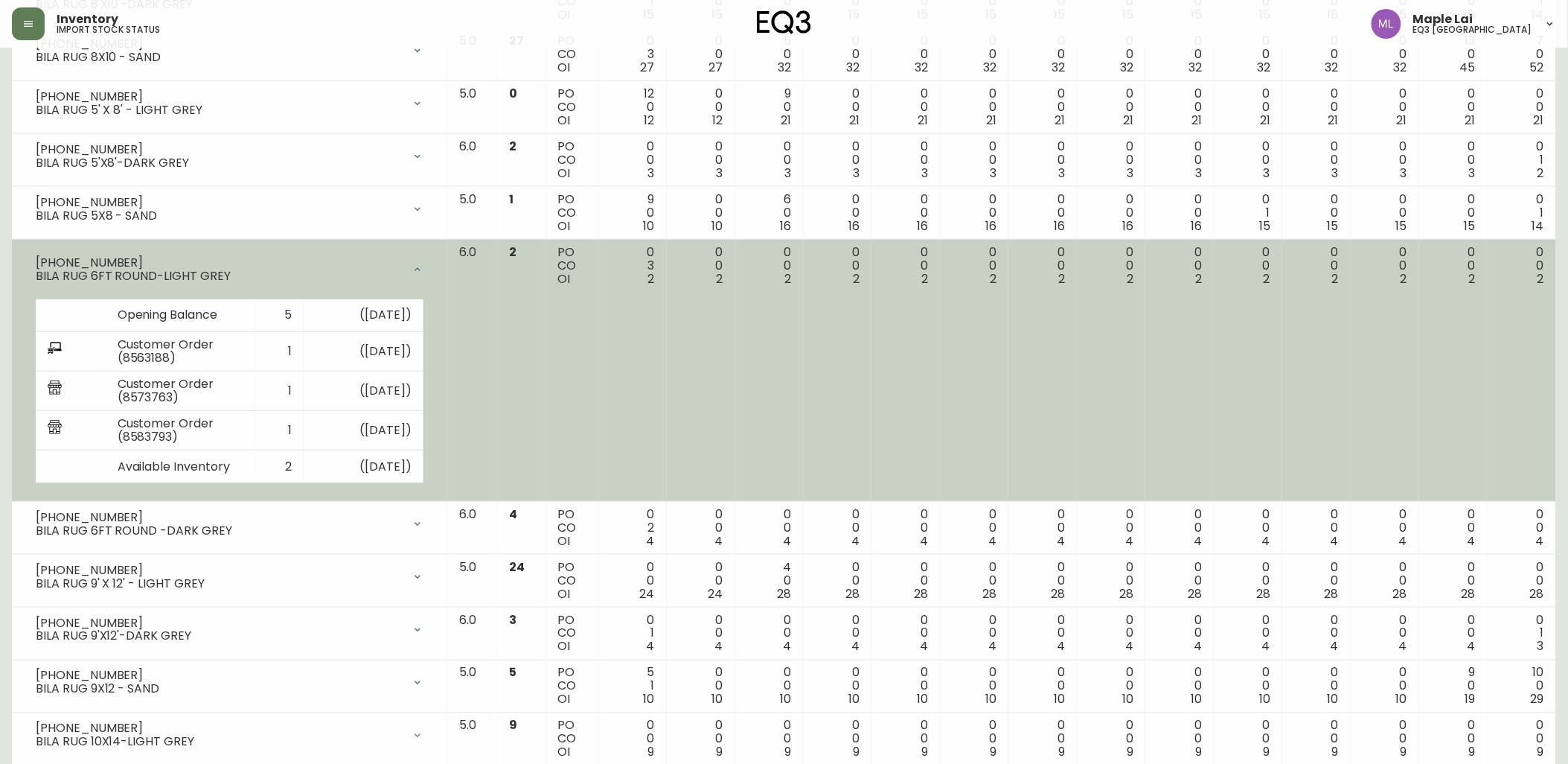
click at [433, 258] on div at bounding box center [417, 270] width 29 height 29
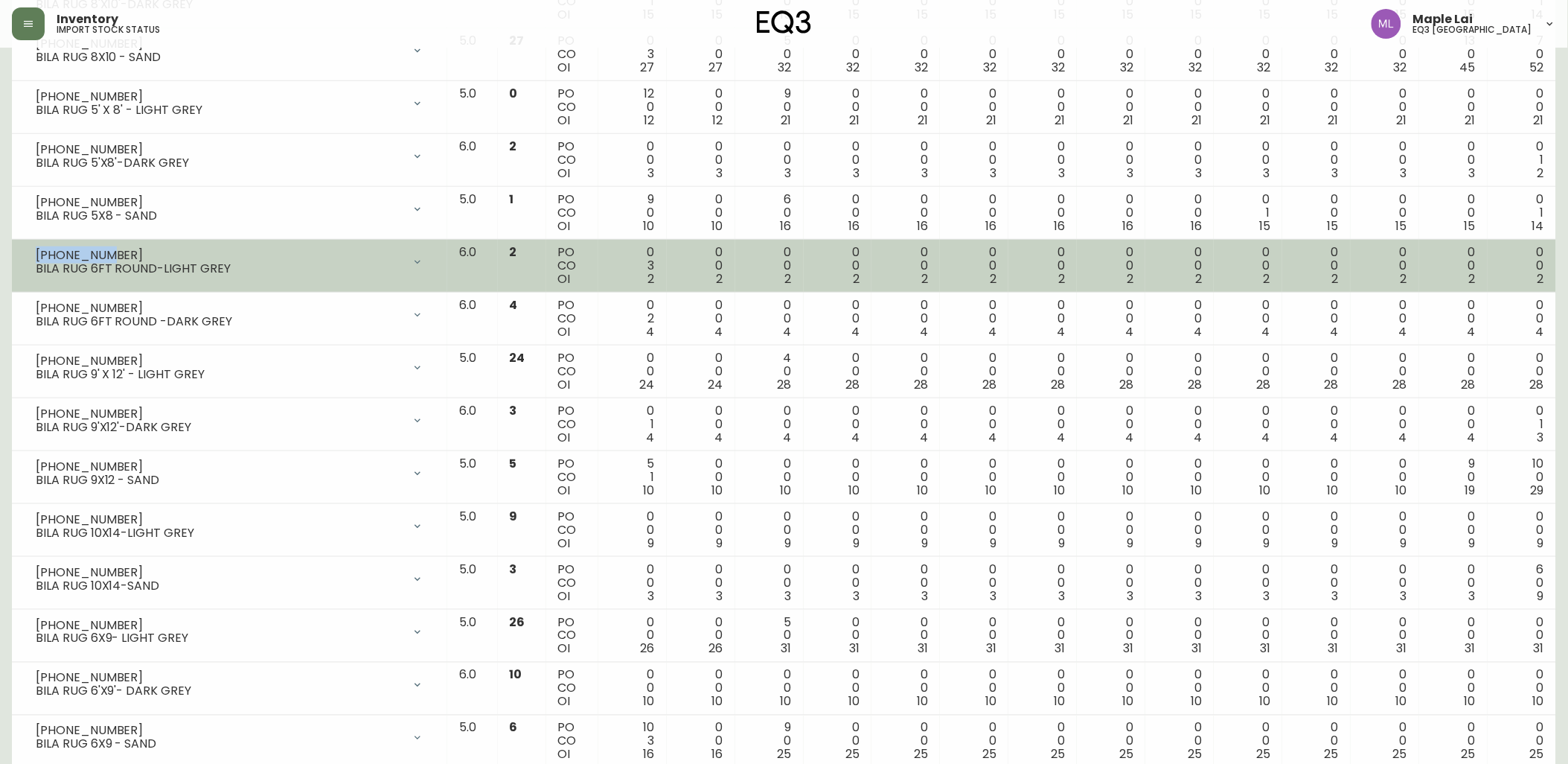
drag, startPoint x: 107, startPoint y: 255, endPoint x: 24, endPoint y: 250, distance: 83.2
click at [24, 250] on div "[PHONE_NUMBER] BILA RUG 6FT ROUND-LIGHT GREY" at bounding box center [230, 262] width 411 height 33
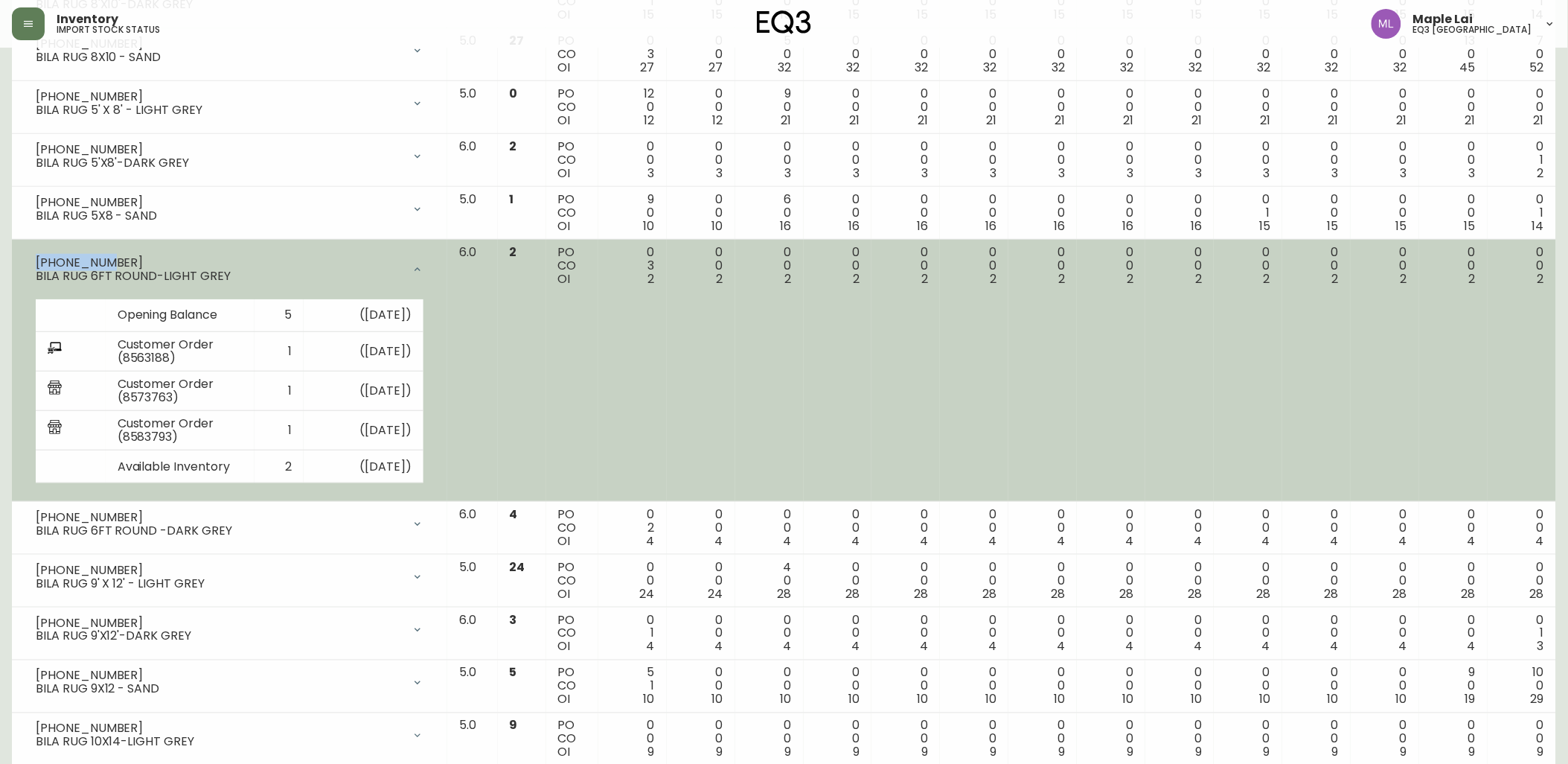
copy div "[PHONE_NUMBER]"
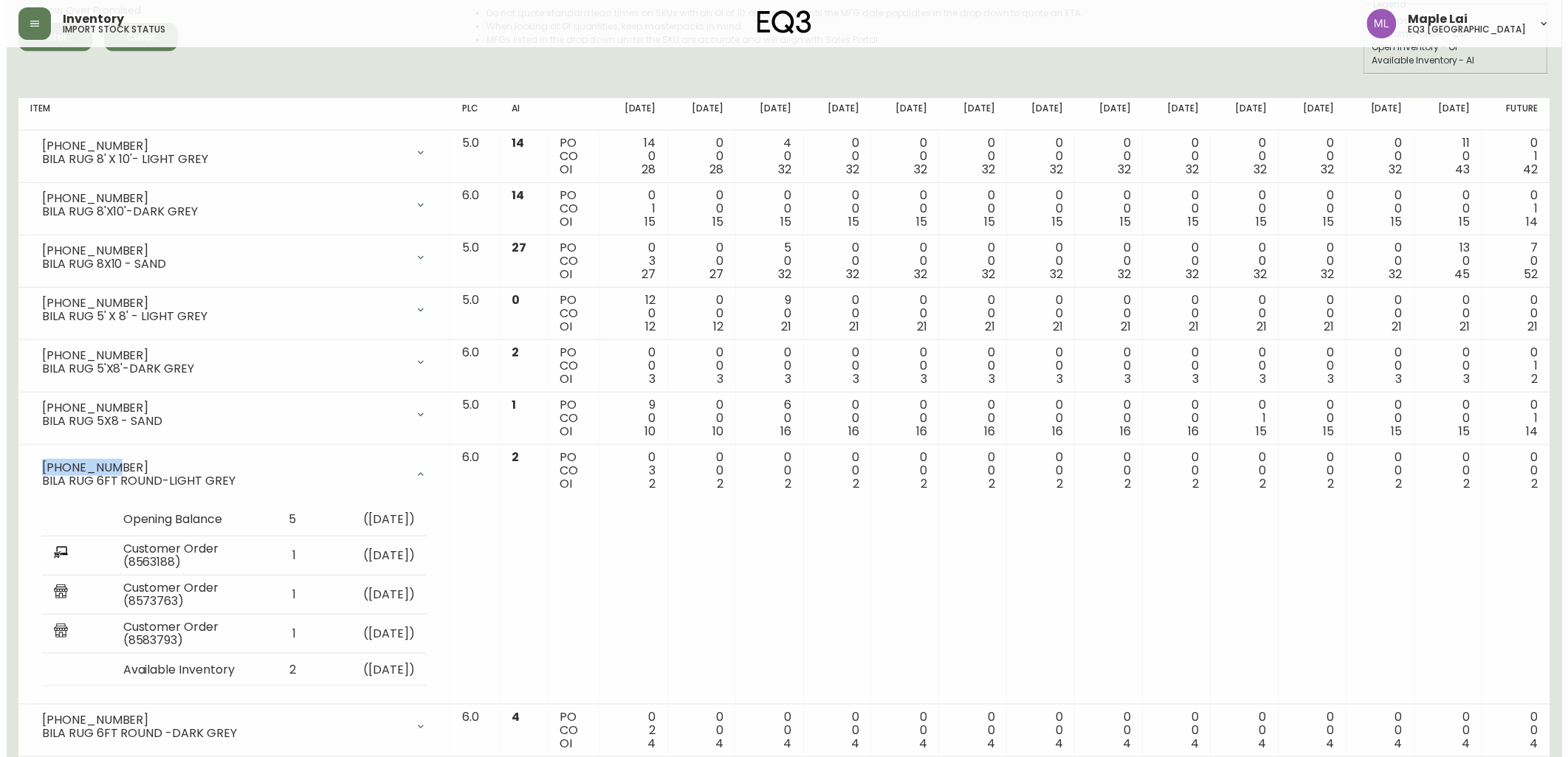
scroll to position [0, 0]
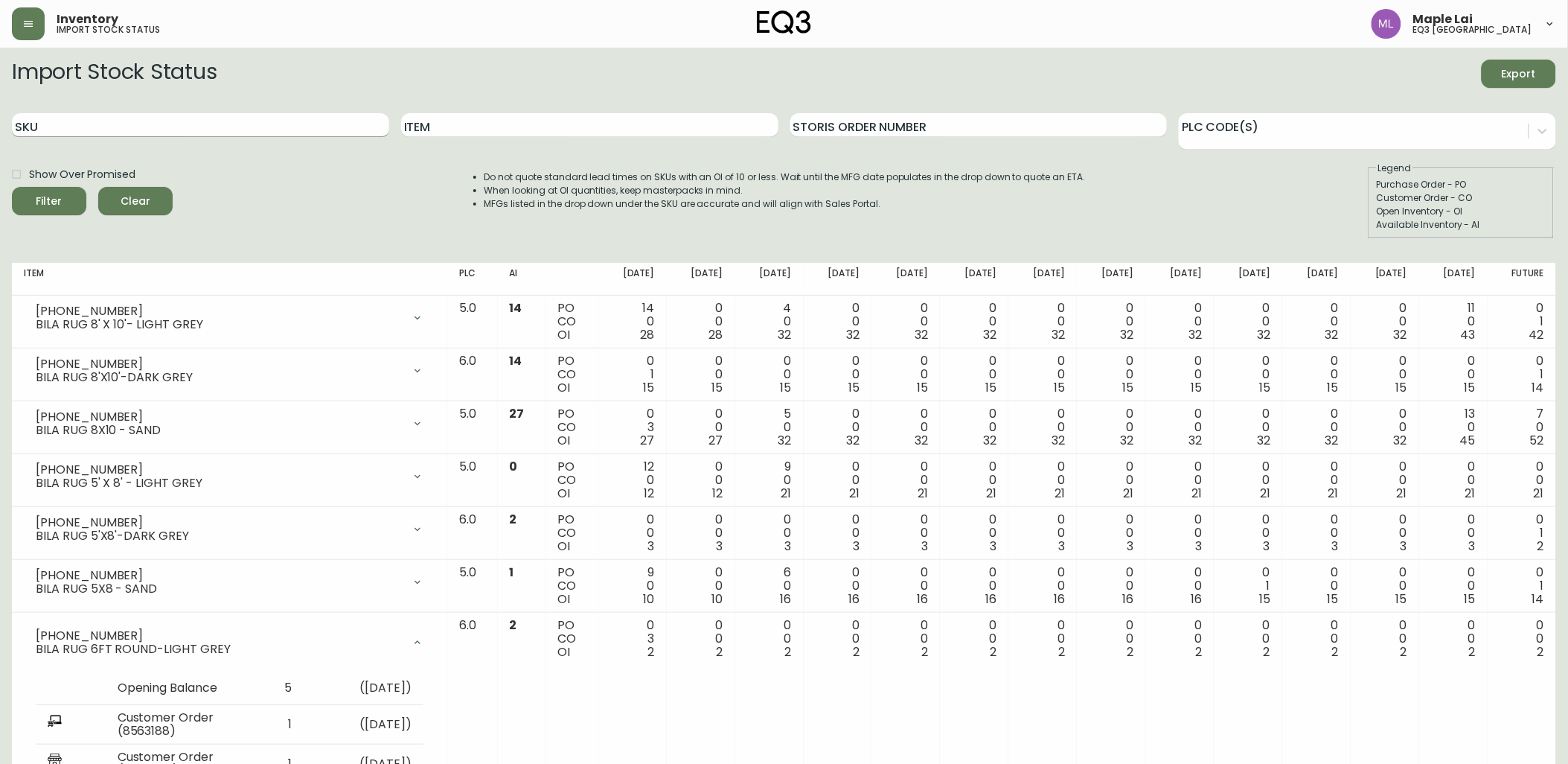
click at [154, 117] on input "SKU" at bounding box center [200, 125] width 378 height 24
paste input "[PHONE_NUMBER]"
type input "[PHONE_NUMBER]"
click at [12, 187] on button "Filter" at bounding box center [49, 201] width 74 height 29
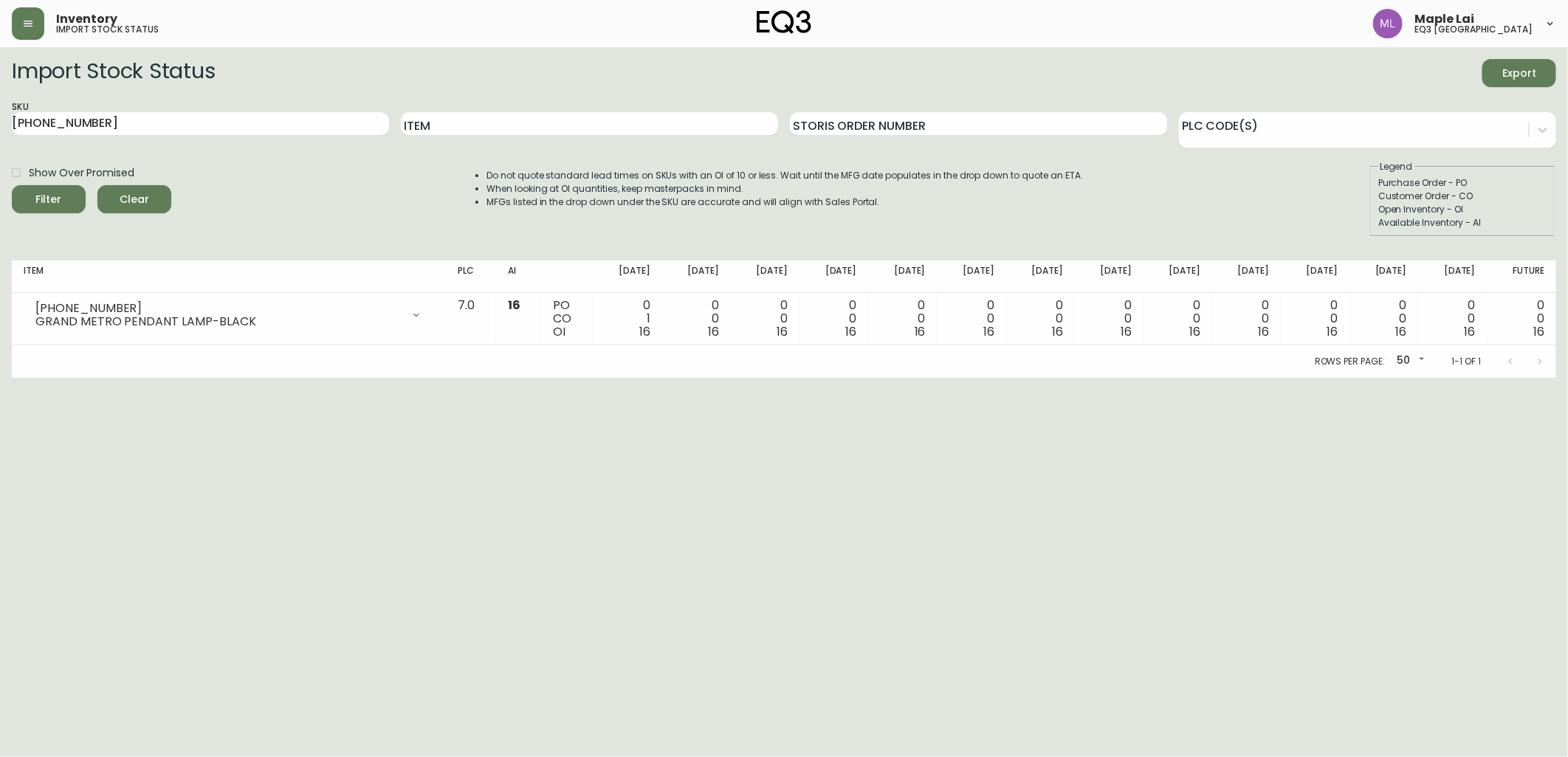
click at [1488, 378] on html "Inventory import stock status Maple Lai eq3 [GEOGRAPHIC_DATA] Import Stock Stat…" at bounding box center [784, 188] width 1568 height 378
